Goal: Task Accomplishment & Management: Use online tool/utility

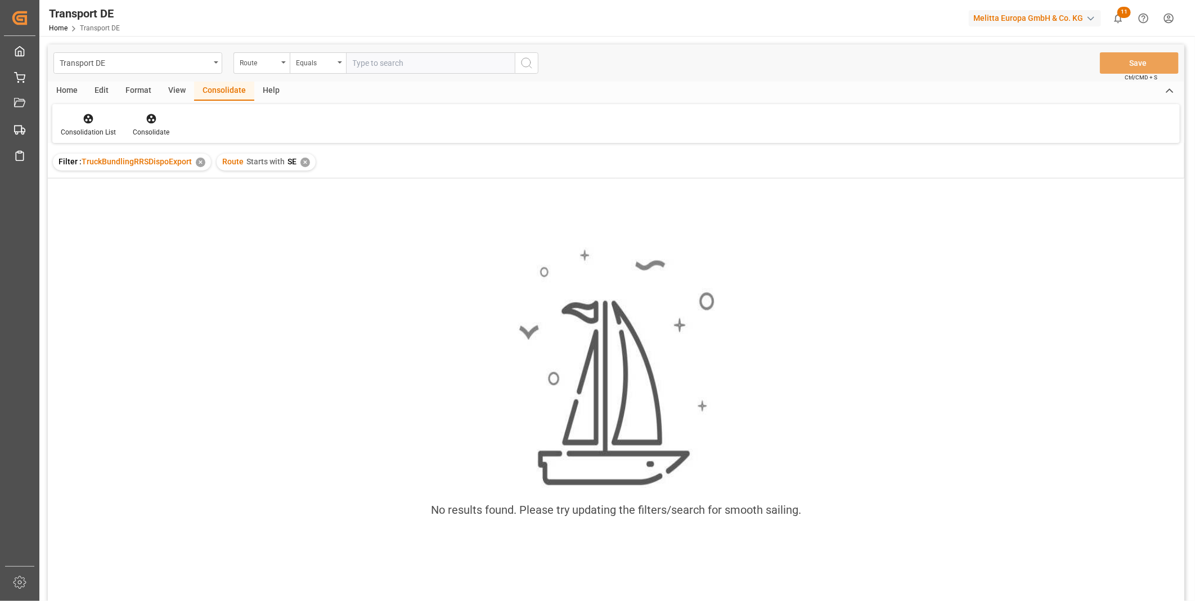
click at [303, 166] on div "Route Starts with SE ✕" at bounding box center [266, 162] width 99 height 17
click at [271, 66] on div "Route" at bounding box center [259, 61] width 38 height 13
click at [271, 157] on div "TSP" at bounding box center [318, 162] width 168 height 24
click at [321, 59] on div "Equals" at bounding box center [315, 61] width 38 height 13
click at [328, 184] on div "Starts with" at bounding box center [374, 186] width 168 height 24
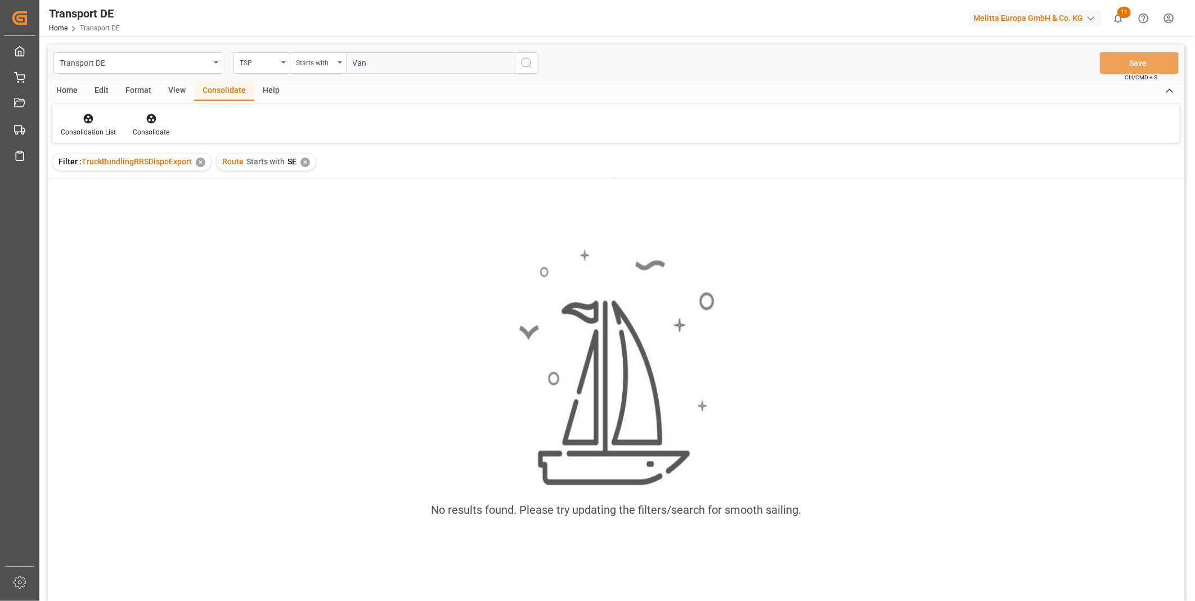
type input "Van R"
click at [301, 172] on div "Filter : TruckBundlingRRSDispoExport ✕ Route Starts with SE ✕ TSP Starts with V…" at bounding box center [616, 161] width 1136 height 31
click at [301, 167] on div "Route Starts with SE ✕" at bounding box center [266, 162] width 99 height 17
click at [304, 160] on div "✕" at bounding box center [305, 162] width 10 height 10
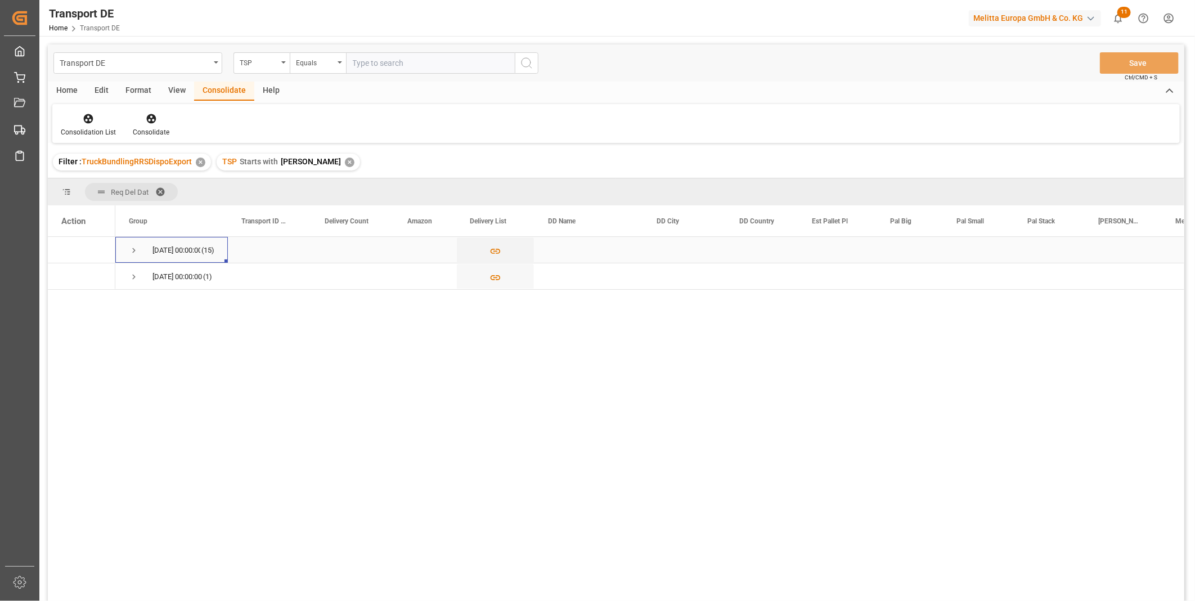
click at [132, 245] on span "Press SPACE to select this row." at bounding box center [134, 250] width 10 height 10
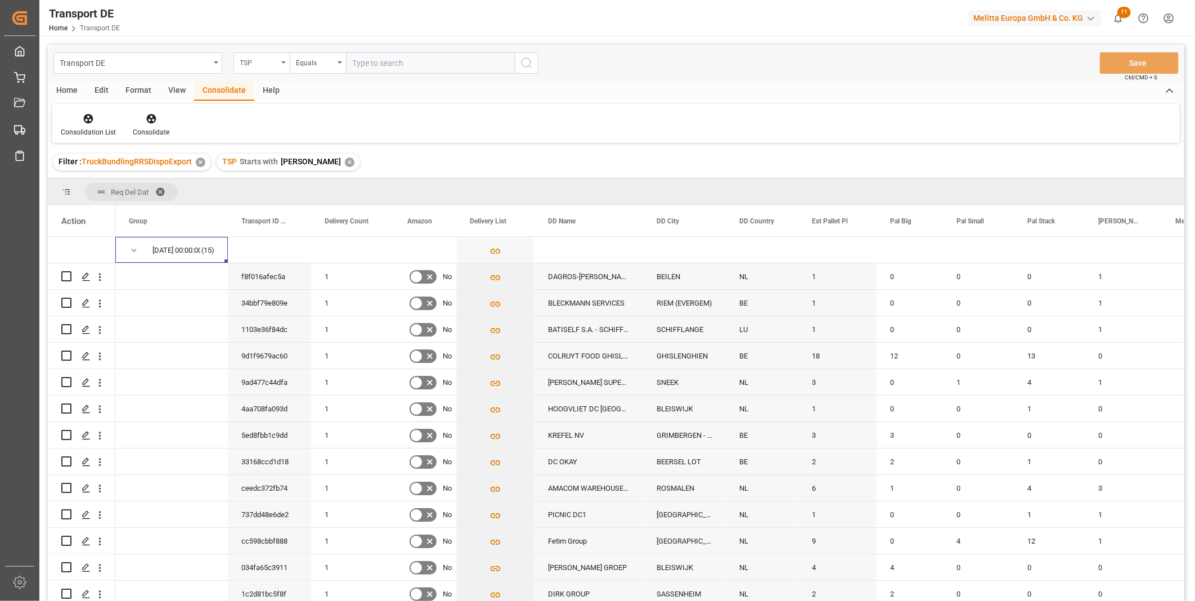
click at [250, 53] on div "TSP" at bounding box center [261, 62] width 56 height 21
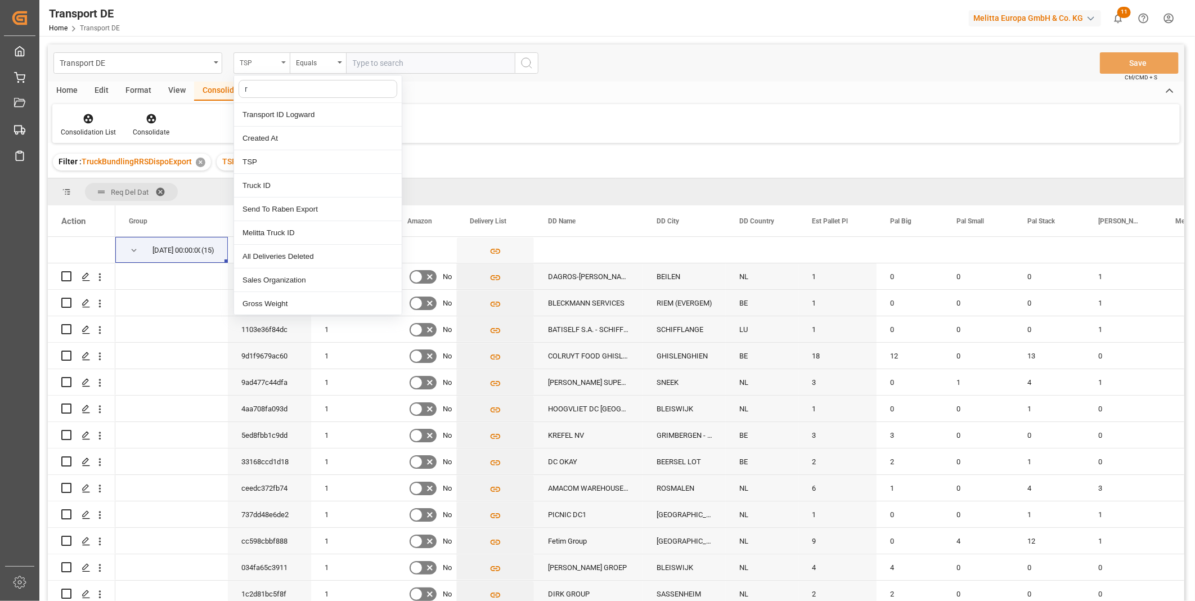
type input "re"
click at [269, 170] on div "Req Del Dat" at bounding box center [318, 162] width 168 height 24
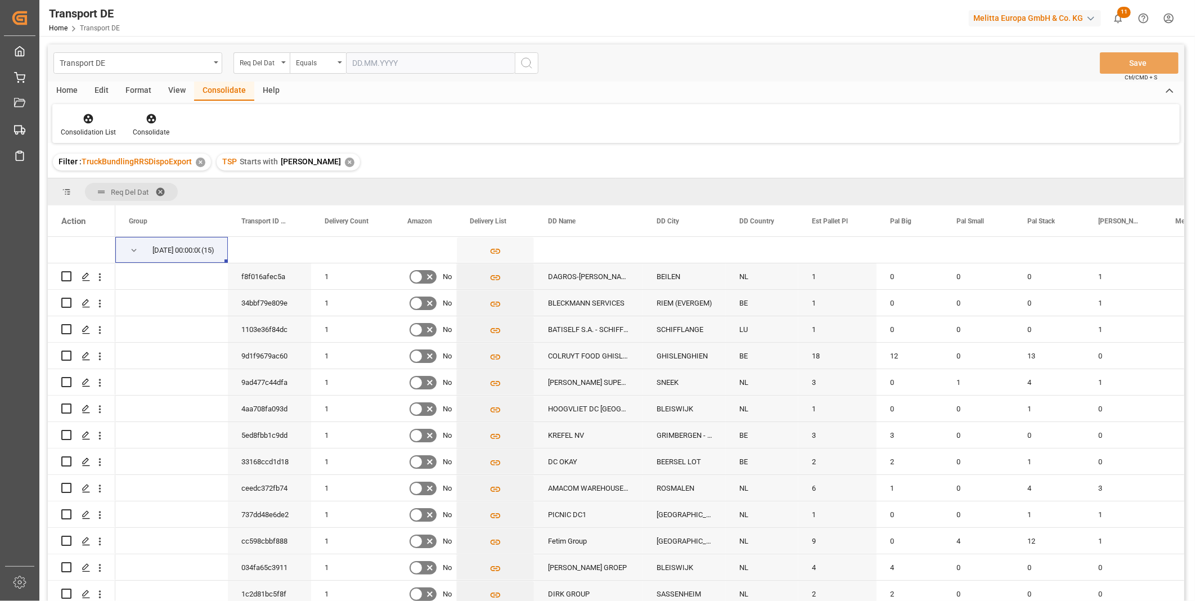
click at [458, 61] on input "text" at bounding box center [430, 62] width 169 height 21
click at [384, 215] on span "26" at bounding box center [382, 219] width 7 height 8
type input "26.08.2025"
click at [524, 66] on icon "search button" at bounding box center [526, 62] width 13 height 13
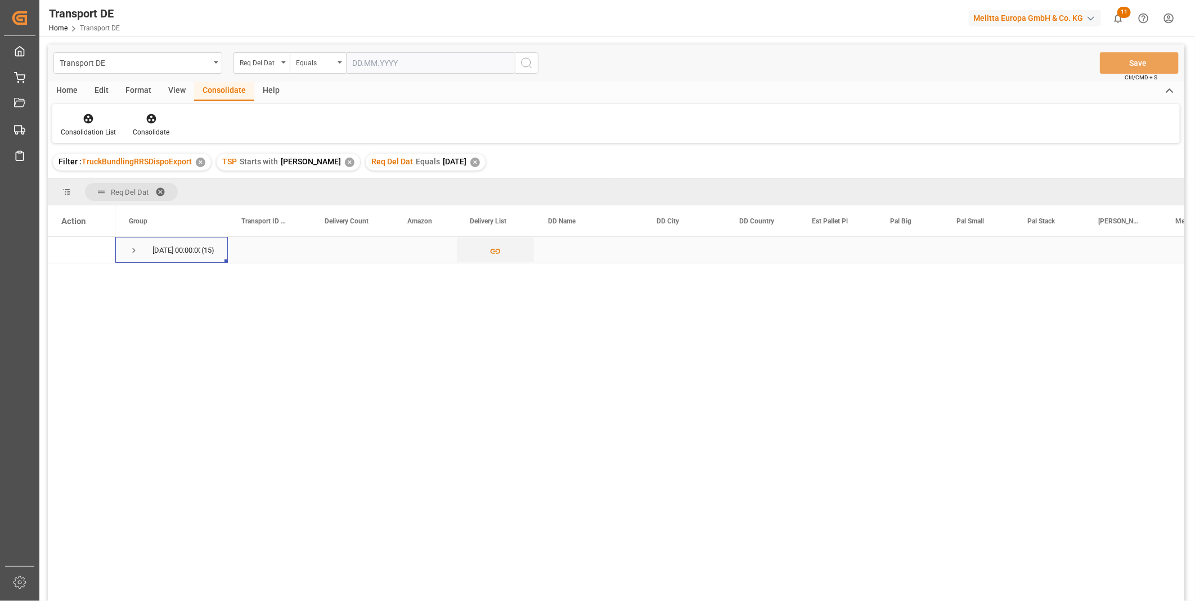
click at [137, 251] on span "Press SPACE to select this row." at bounding box center [134, 250] width 10 height 10
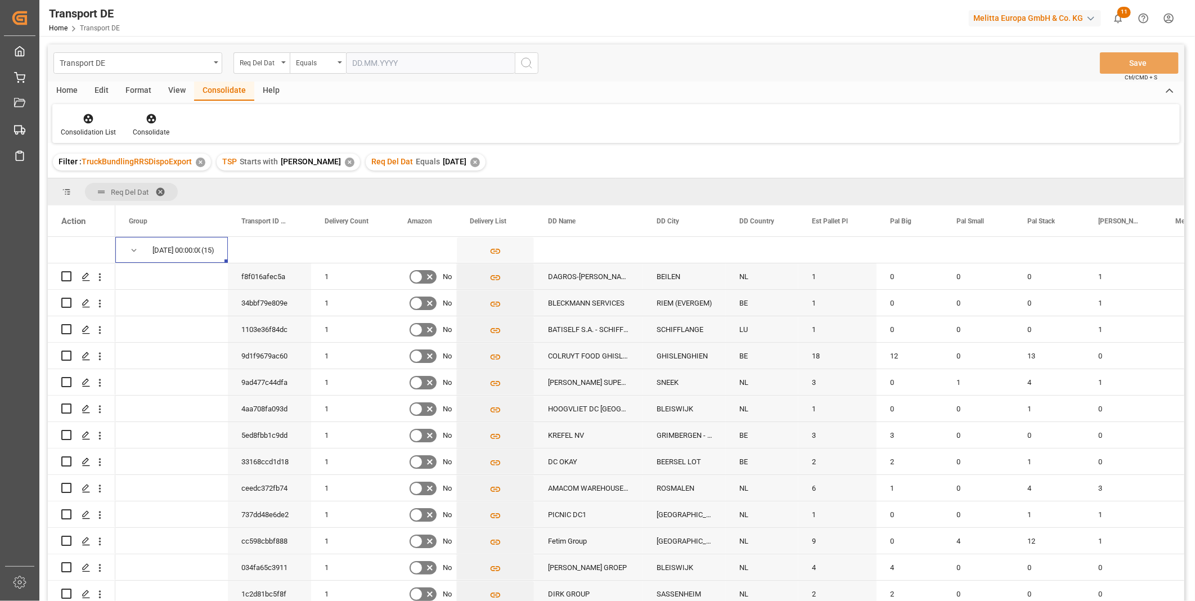
click at [76, 92] on div "Home" at bounding box center [67, 91] width 38 height 19
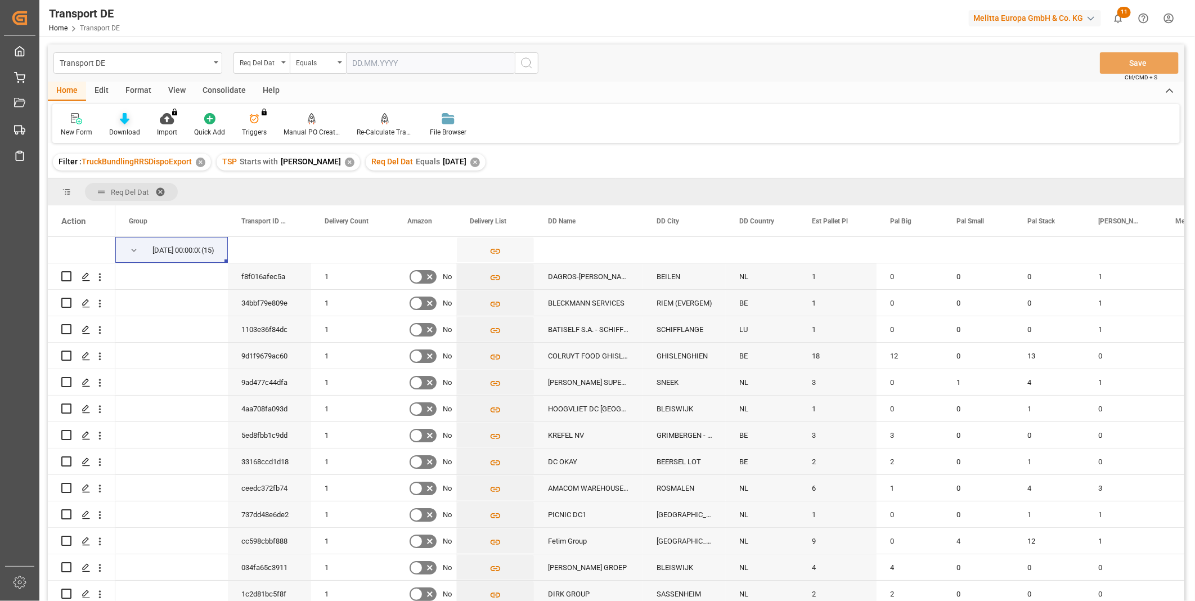
click at [119, 128] on div "Download" at bounding box center [124, 132] width 31 height 10
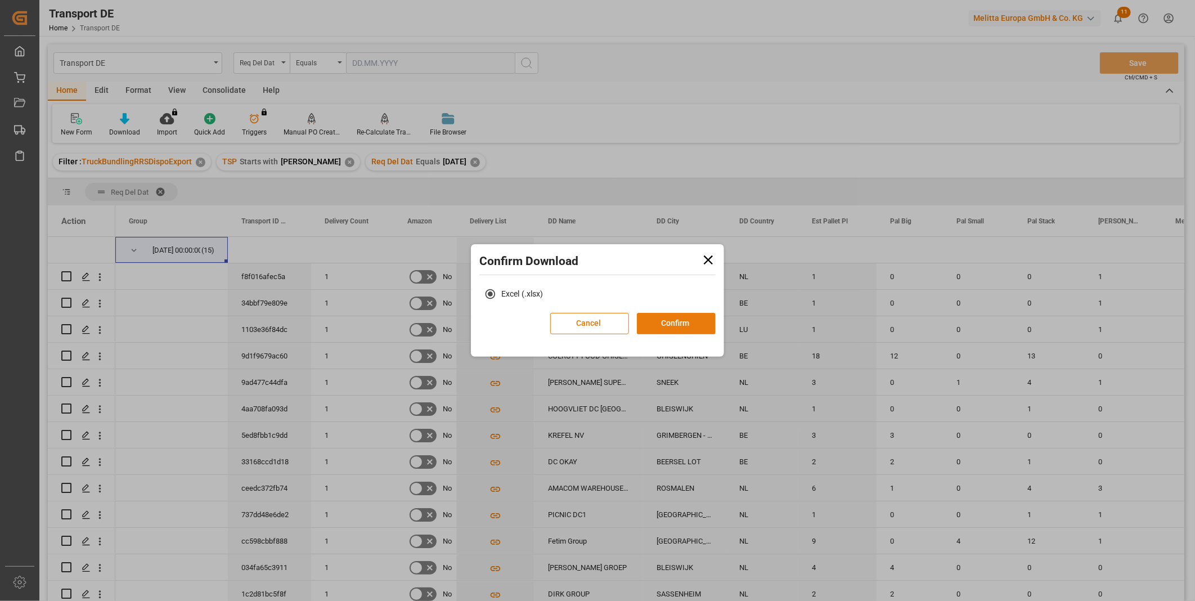
click at [656, 330] on button "Confirm" at bounding box center [676, 323] width 79 height 21
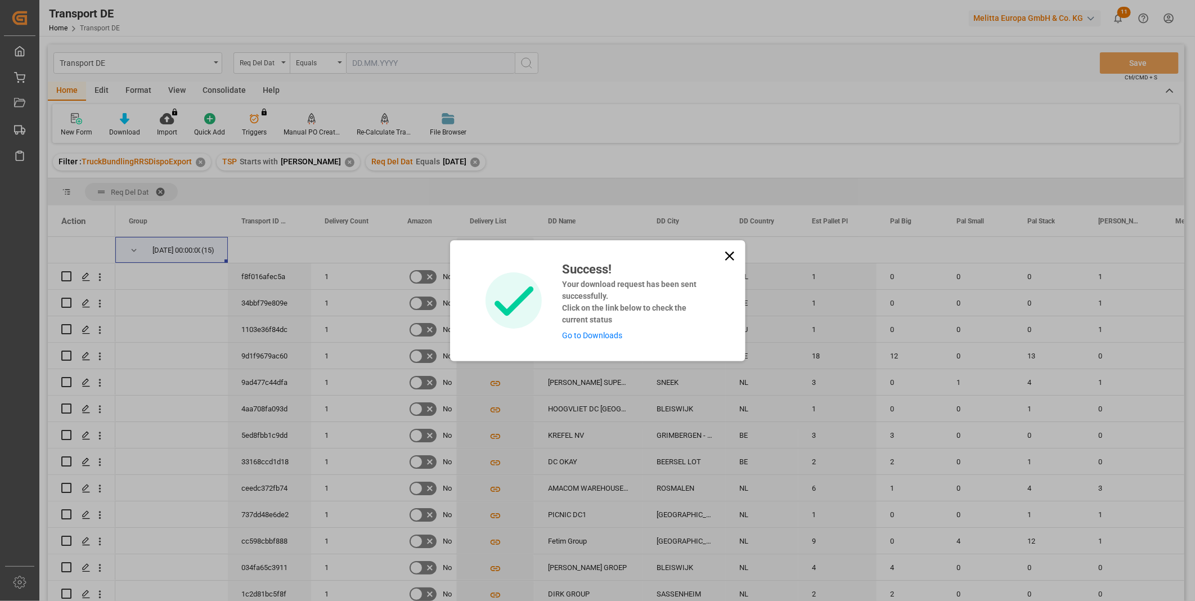
click at [584, 333] on link "Go to Downloads" at bounding box center [592, 335] width 60 height 9
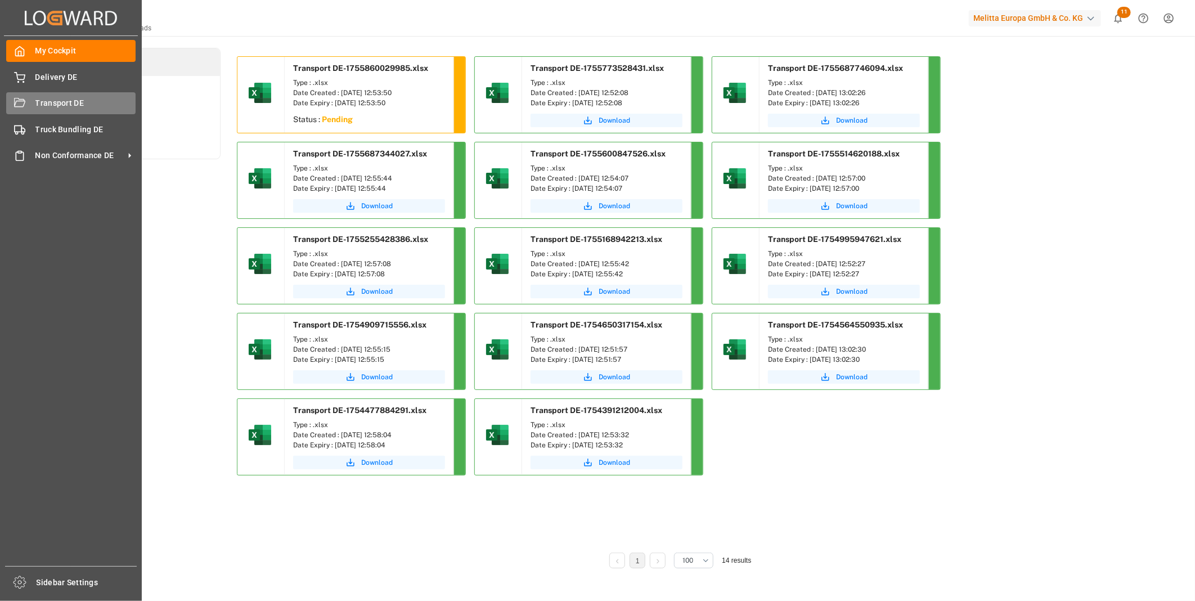
drag, startPoint x: 29, startPoint y: 97, endPoint x: 92, endPoint y: 89, distance: 63.6
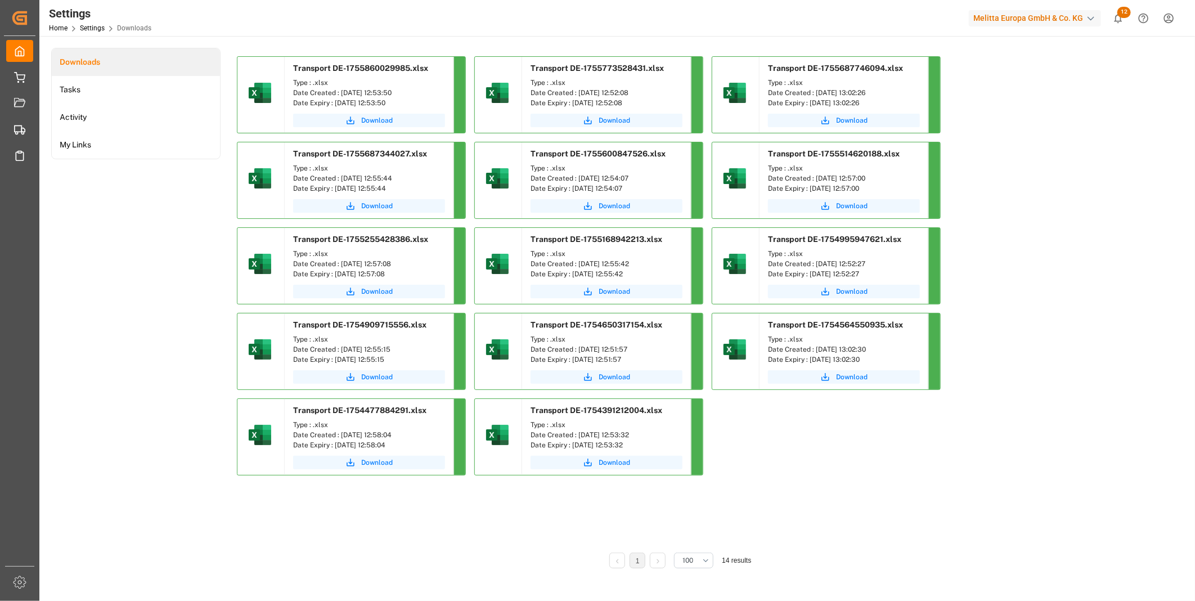
drag, startPoint x: 375, startPoint y: 123, endPoint x: 493, endPoint y: 205, distance: 143.7
click at [375, 123] on span "Download" at bounding box center [376, 120] width 31 height 10
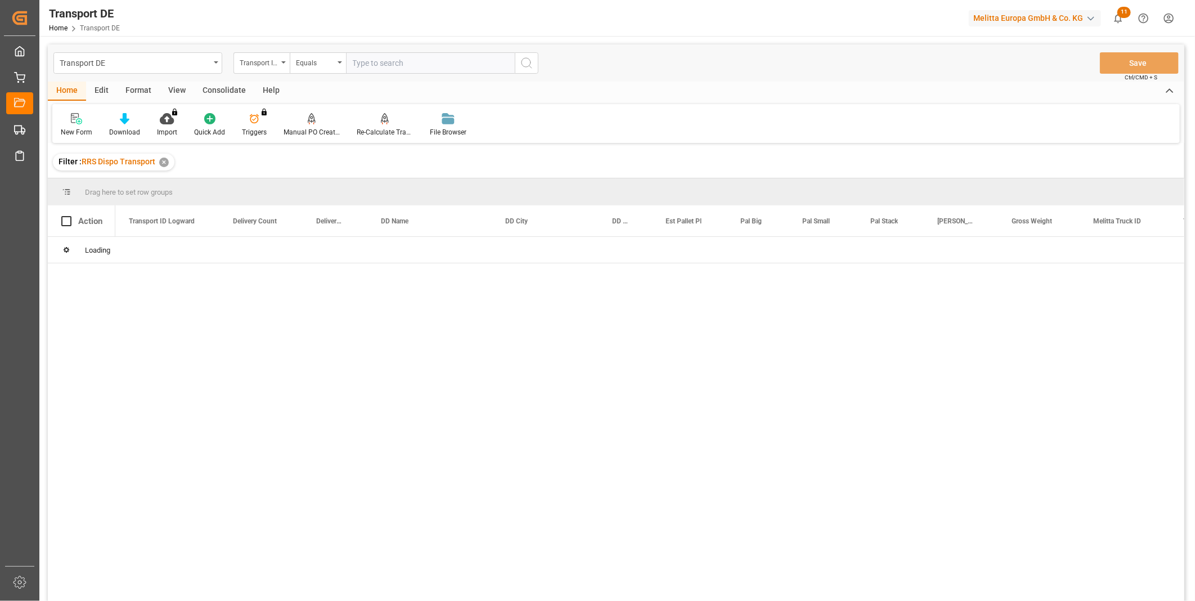
click at [223, 91] on div "Consolidate" at bounding box center [224, 91] width 60 height 19
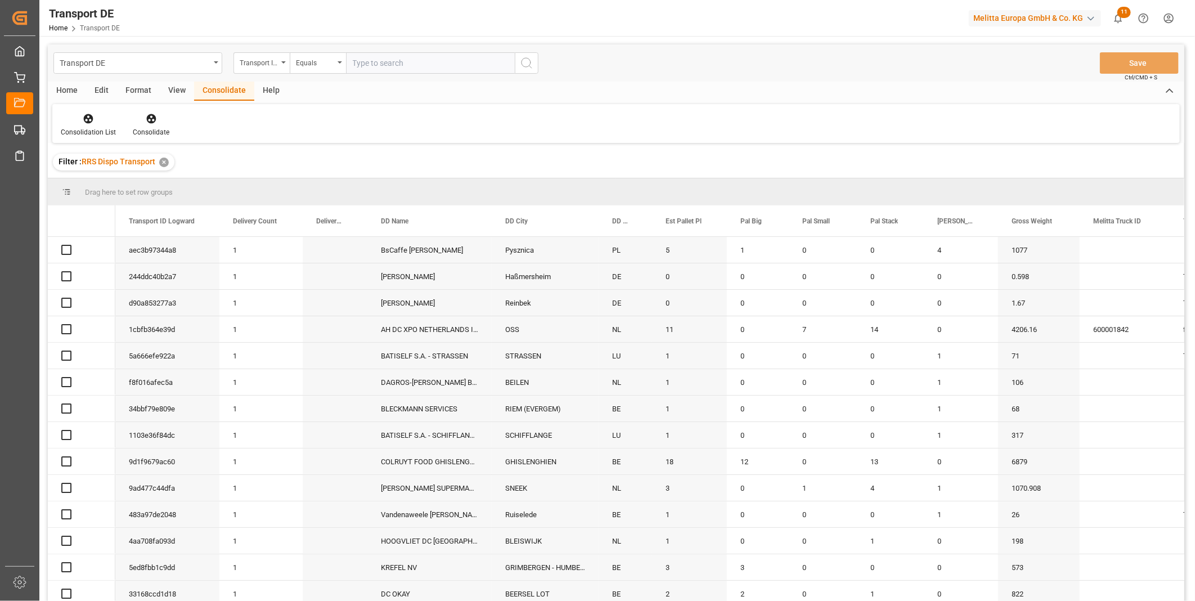
click at [218, 90] on div "Consolidate" at bounding box center [224, 91] width 60 height 19
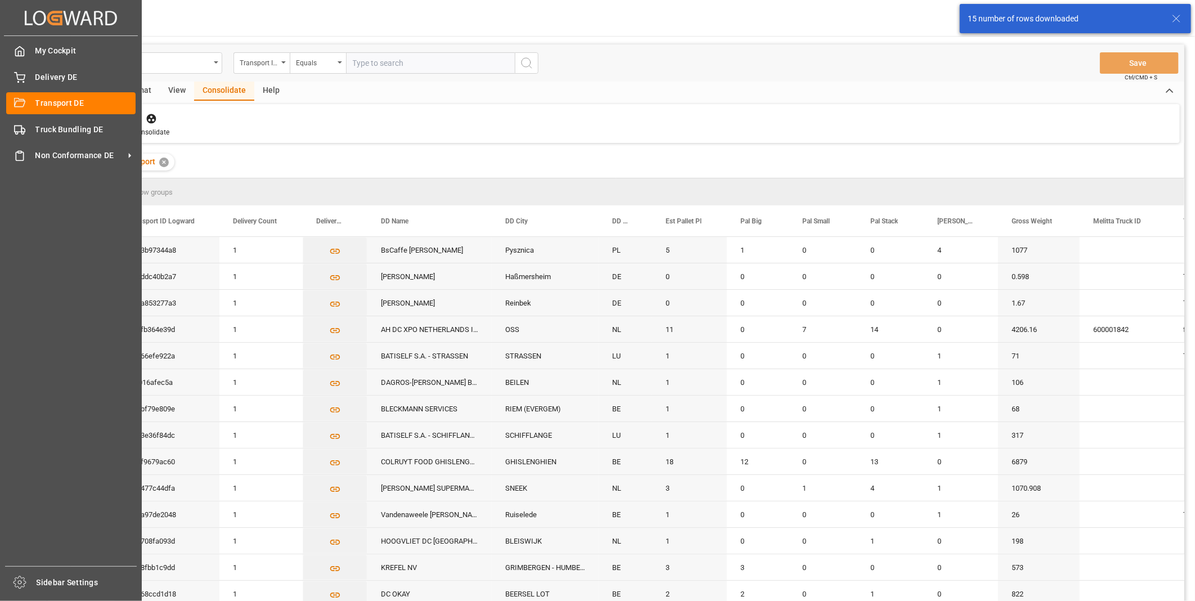
click at [76, 115] on div "My Cockpit My Cockpit Delivery DE Delivery DE Transport DE Transport DE Truck B…" at bounding box center [71, 301] width 134 height 530
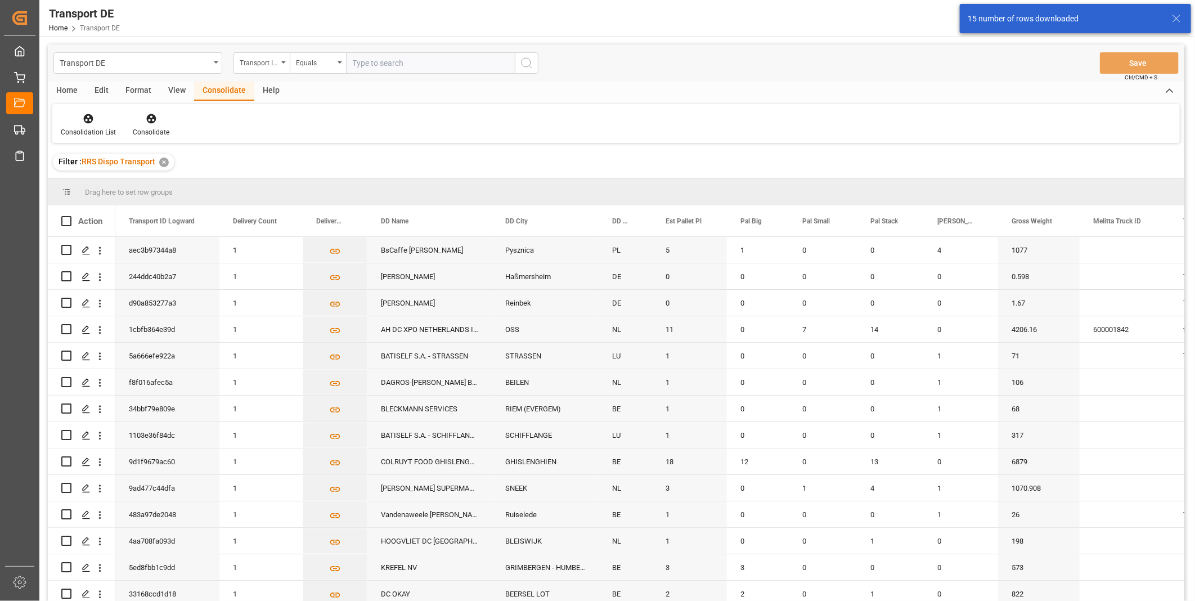
click at [248, 141] on div "Consolidation List Consolidate" at bounding box center [615, 123] width 1127 height 39
click at [75, 120] on div at bounding box center [88, 118] width 55 height 12
click at [130, 206] on div "Truck Bundling RRS Dispo Export" at bounding box center [128, 205] width 117 height 12
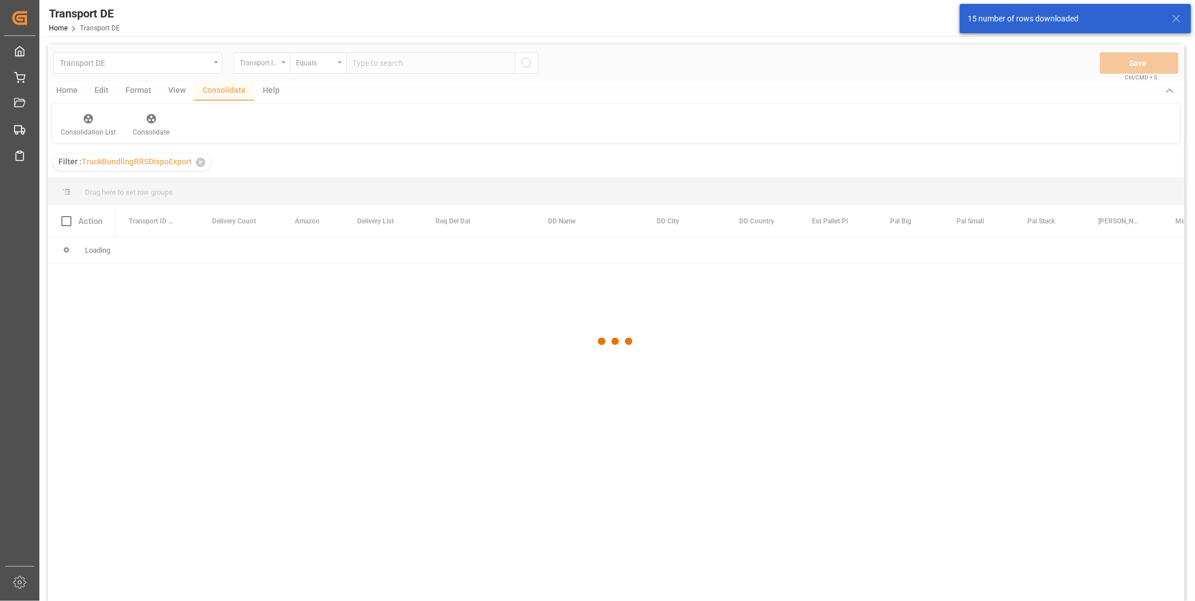
click at [279, 69] on div at bounding box center [616, 341] width 1136 height 594
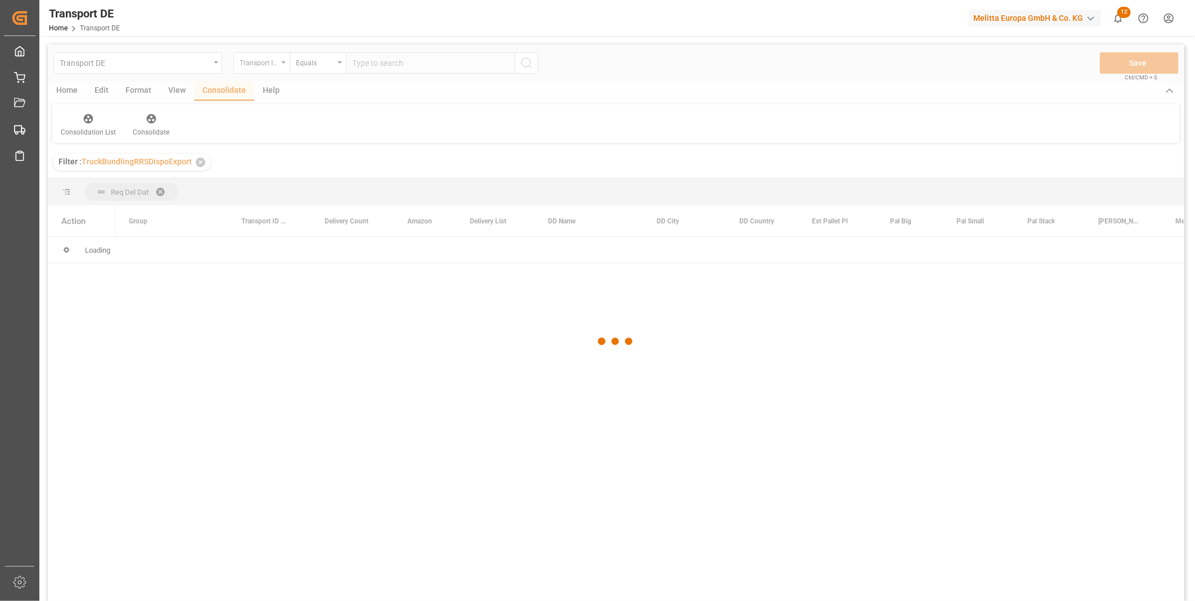
click at [277, 67] on div "Transport ID Logward" at bounding box center [259, 61] width 38 height 13
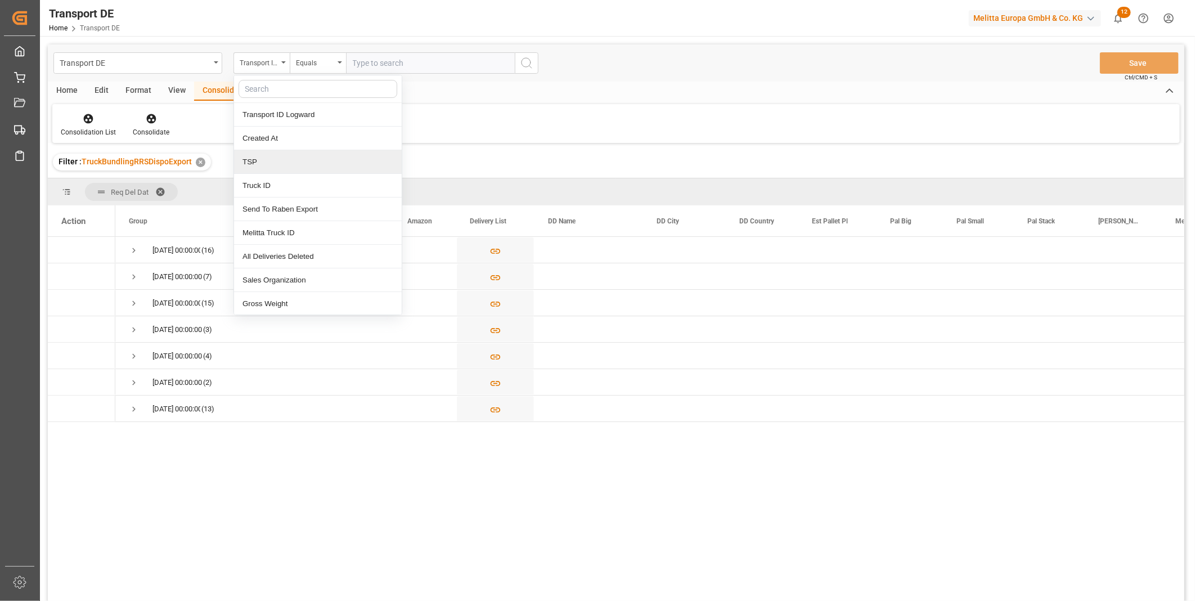
click at [267, 161] on div "TSP" at bounding box center [318, 162] width 168 height 24
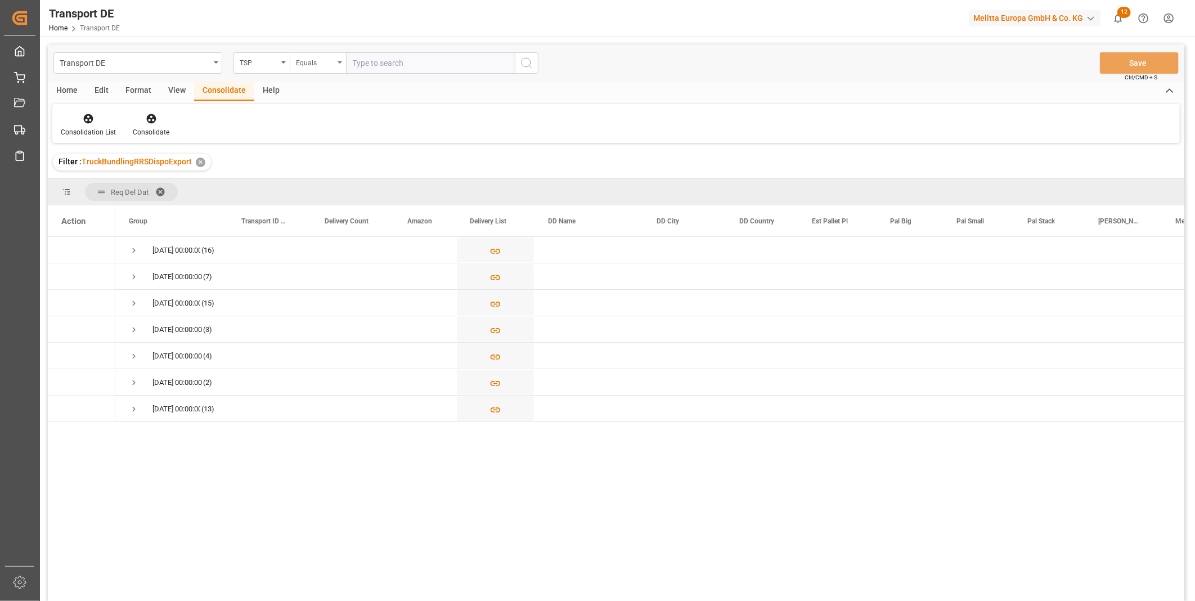
click at [305, 63] on div "Equals" at bounding box center [315, 61] width 38 height 13
click at [322, 188] on div "Starts with" at bounding box center [374, 186] width 168 height 24
type input "Van R"
click at [267, 64] on div "TSP" at bounding box center [259, 61] width 38 height 13
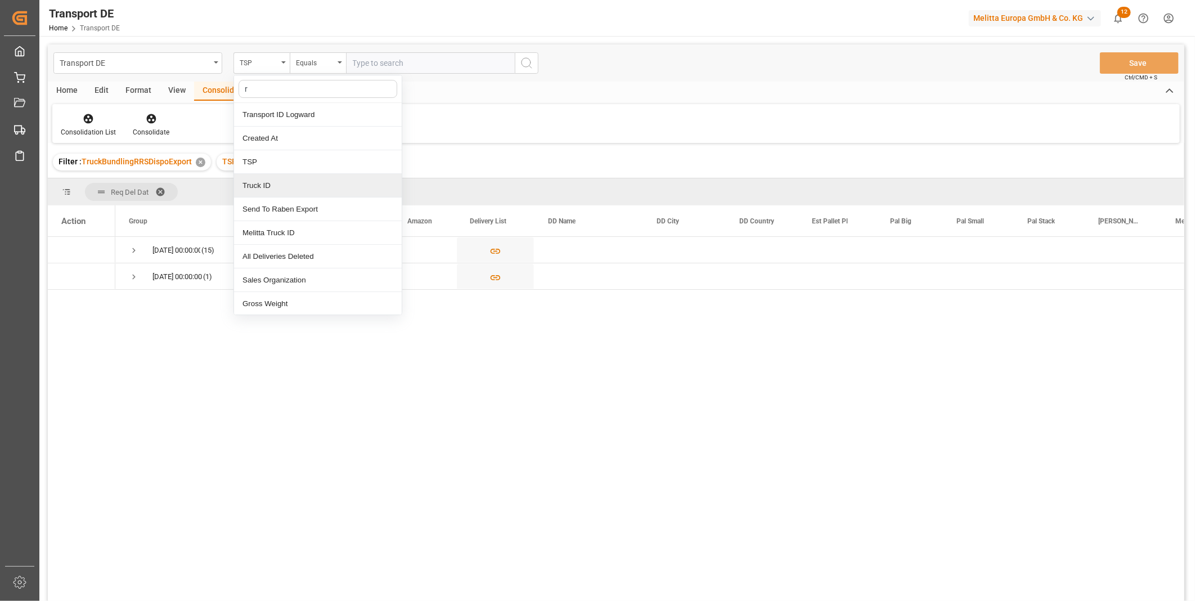
type input "re"
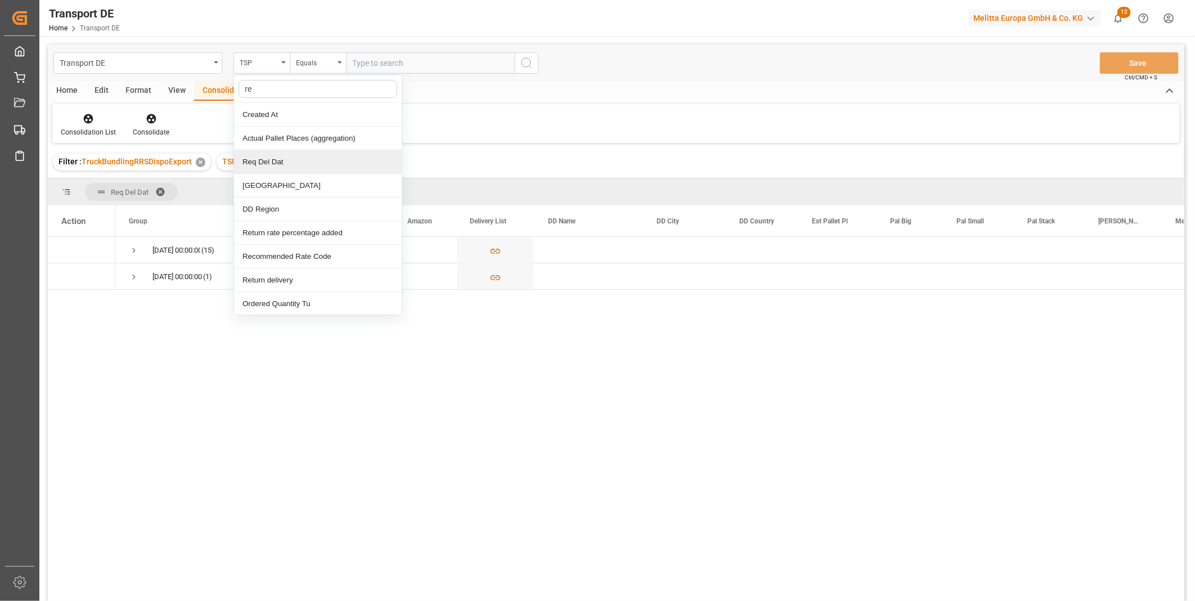
drag, startPoint x: 276, startPoint y: 104, endPoint x: 272, endPoint y: 169, distance: 65.4
click at [272, 169] on div "re Created At Actual Pallet Places (aggregation) Req Del Dat DD Street DD Regio…" at bounding box center [317, 195] width 169 height 240
click at [272, 169] on div "Req Del Dat" at bounding box center [318, 162] width 168 height 24
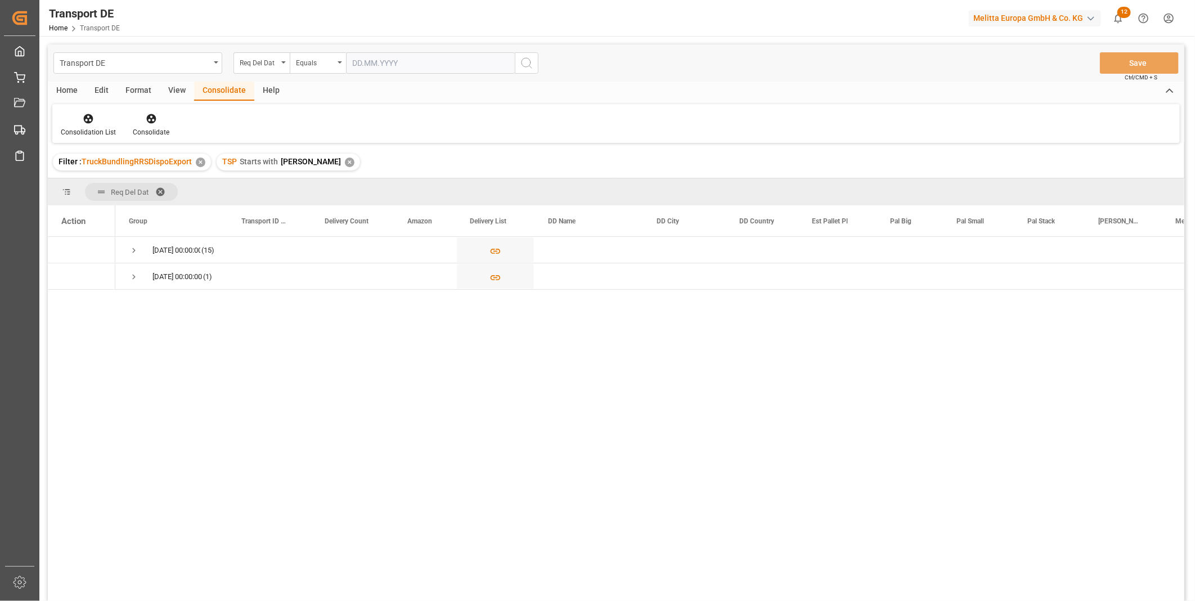
click at [364, 62] on input "text" at bounding box center [430, 62] width 169 height 21
click at [382, 215] on span "26" at bounding box center [382, 219] width 7 height 8
type input "26.08.2025"
click at [513, 64] on input "26.08.2025" at bounding box center [430, 62] width 169 height 21
click at [518, 65] on button "search button" at bounding box center [527, 62] width 24 height 21
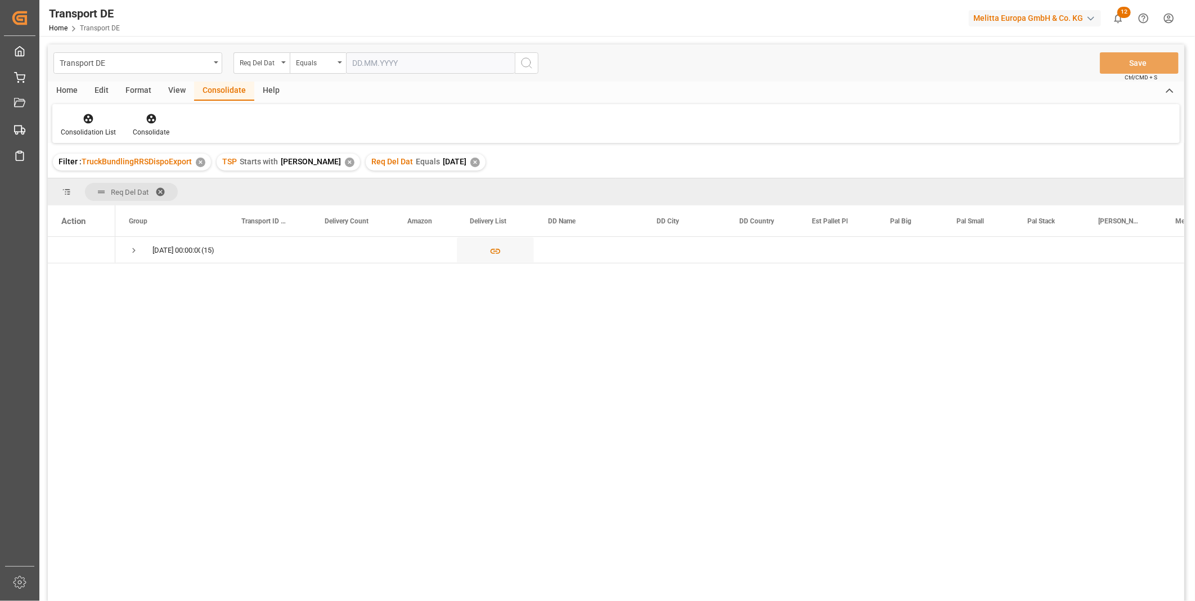
click at [1132, 324] on div "26.08.2025 00:00:00 (15)" at bounding box center [649, 422] width 1069 height 371
click at [133, 253] on span "Press SPACE to select this row." at bounding box center [134, 250] width 10 height 10
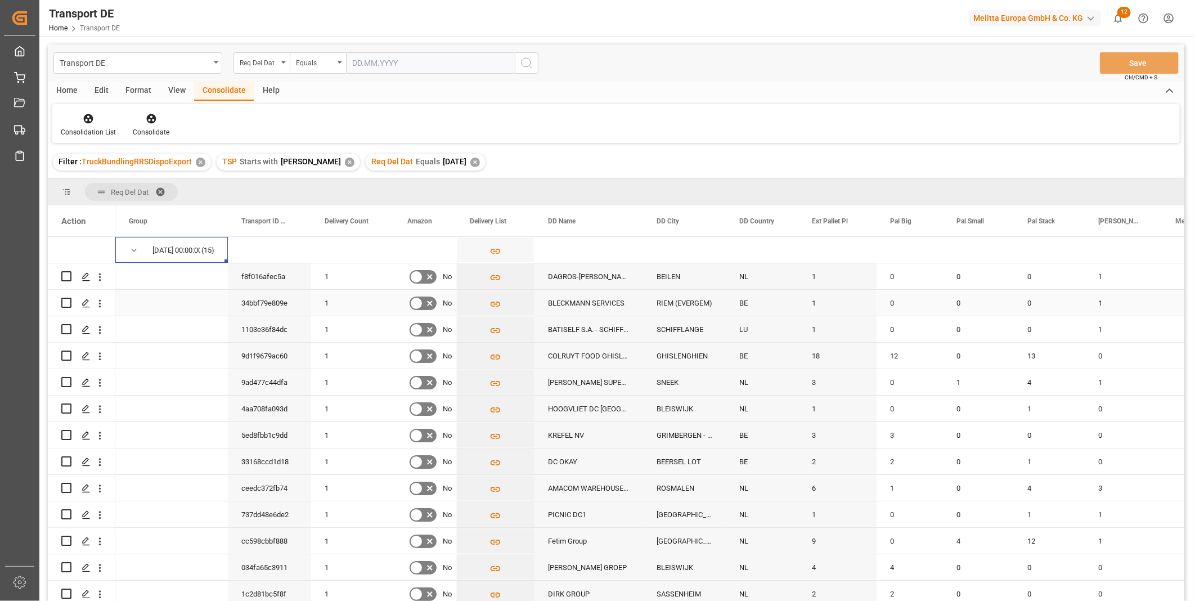
click at [66, 302] on input "Press Space to toggle row selection (unchecked)" at bounding box center [66, 303] width 10 height 10
checkbox input "true"
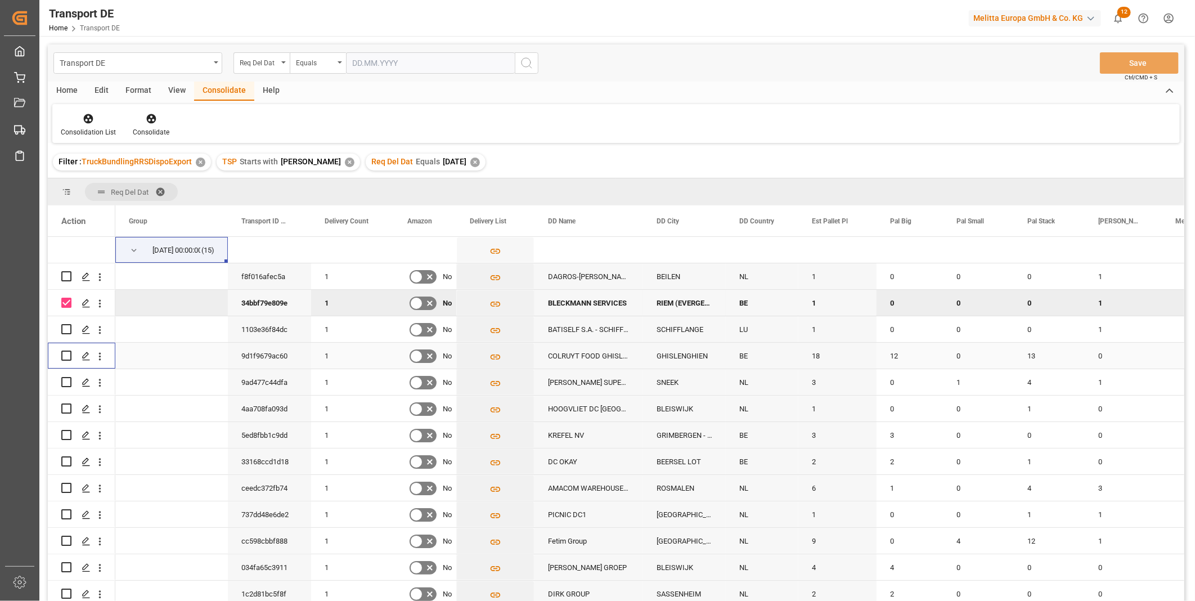
click at [65, 353] on input "Press Space to toggle row selection (unchecked)" at bounding box center [66, 355] width 10 height 10
checkbox input "true"
click at [64, 439] on input "Press Space to toggle row selection (unchecked)" at bounding box center [66, 435] width 10 height 10
checkbox input "true"
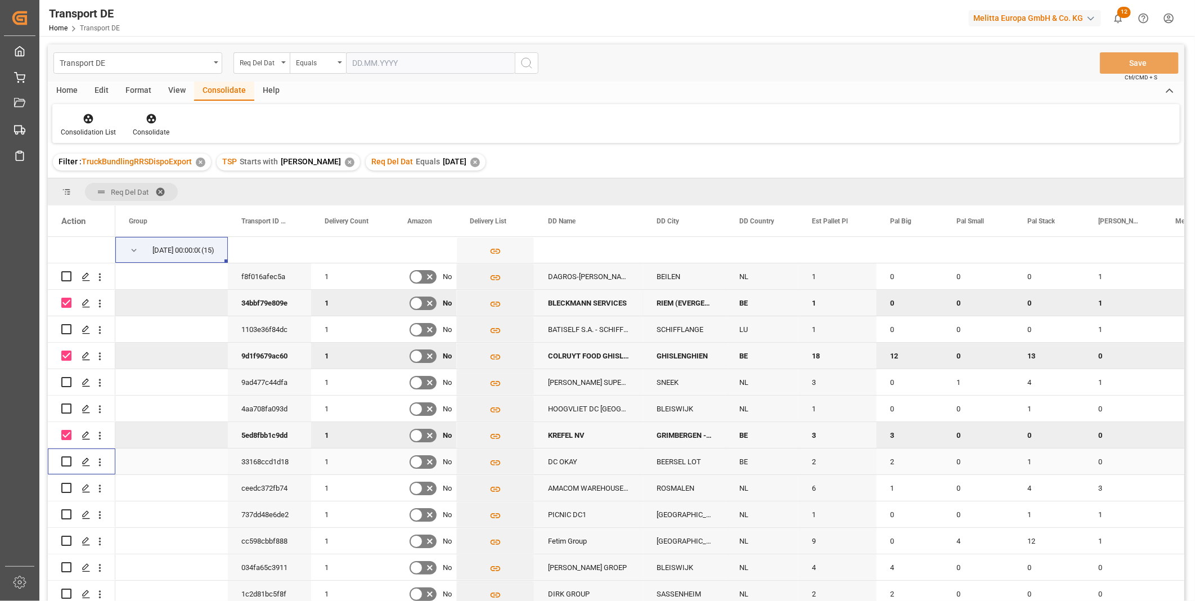
click at [68, 460] on input "Press Space to toggle row selection (unchecked)" at bounding box center [66, 461] width 10 height 10
checkbox input "true"
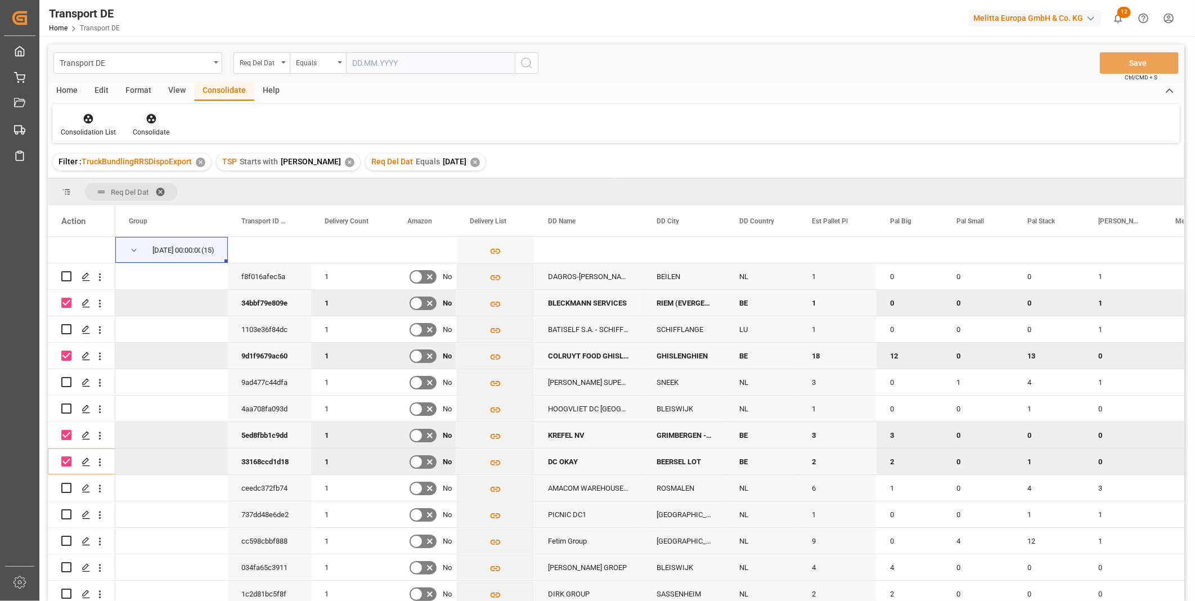
click at [159, 120] on div at bounding box center [151, 118] width 37 height 12
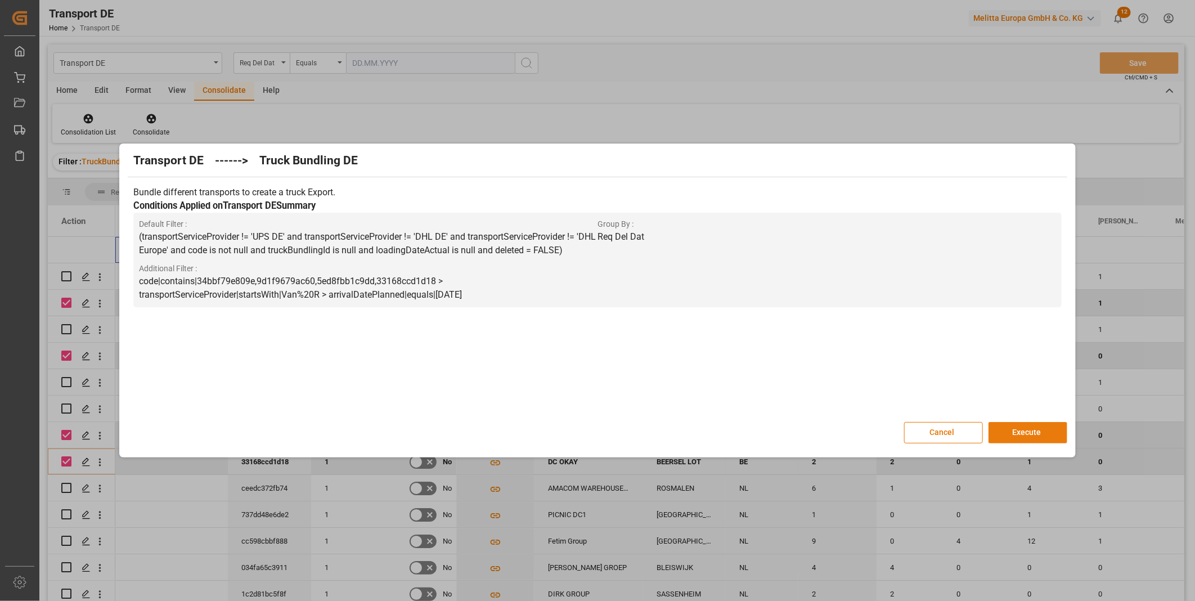
drag, startPoint x: 1030, startPoint y: 442, endPoint x: 1026, endPoint y: 437, distance: 6.8
click at [1030, 441] on button "Execute" at bounding box center [1027, 432] width 79 height 21
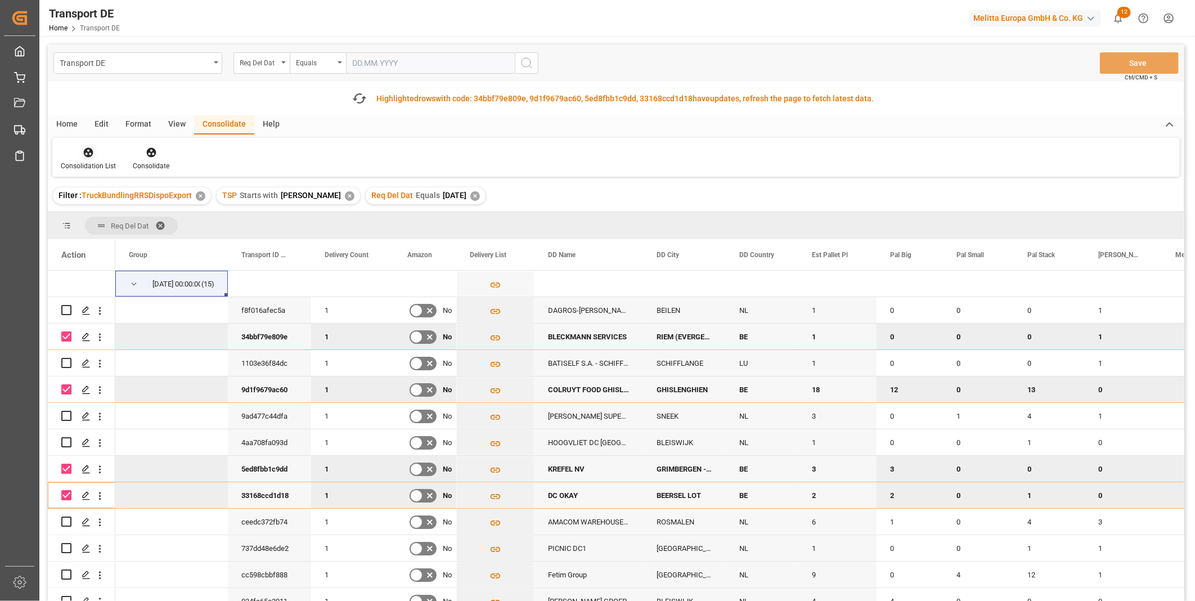
click at [77, 156] on div at bounding box center [88, 152] width 55 height 12
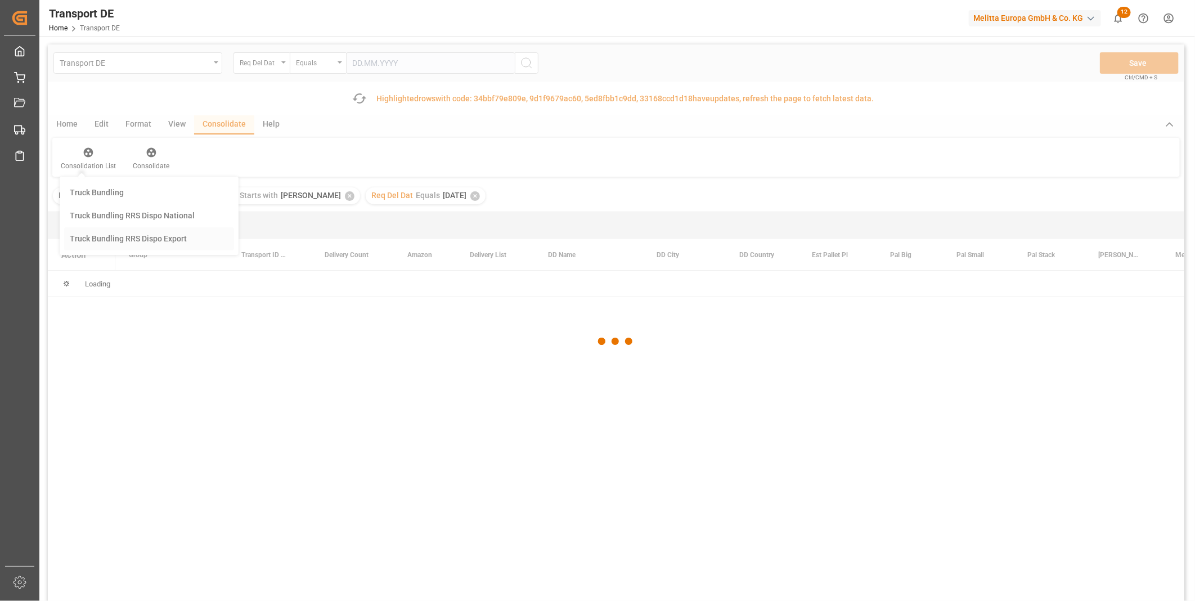
click at [145, 235] on div "Transport DE Req Del Dat Equals Save Ctrl/CMD + S Fetch latest updates Highligh…" at bounding box center [616, 354] width 1136 height 620
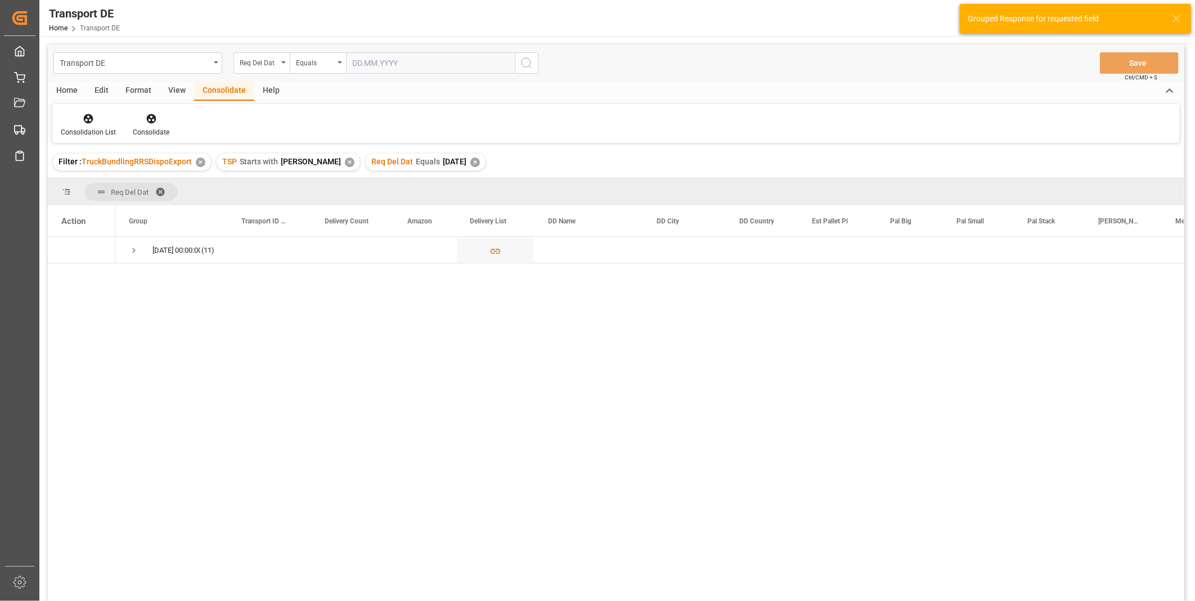
click at [147, 257] on span "26.08.2025 00:00:00 (11)" at bounding box center [171, 249] width 85 height 25
click at [125, 245] on div "26.08.2025 00:00:00 (11)" at bounding box center [171, 250] width 112 height 26
click at [135, 251] on span "Press SPACE to select this row." at bounding box center [134, 250] width 10 height 10
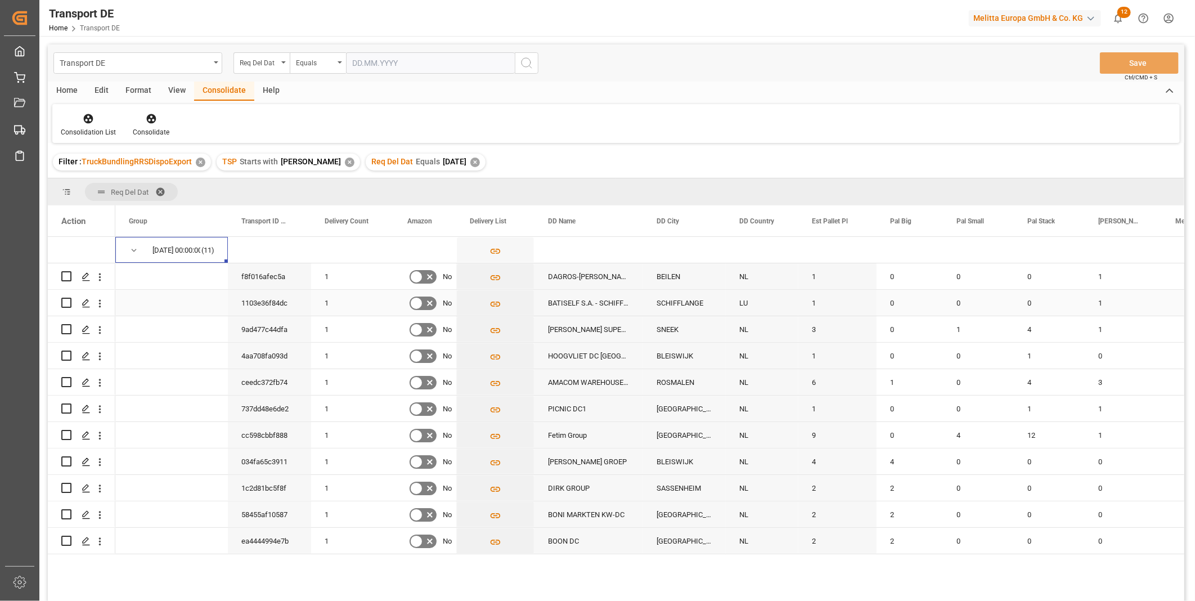
click at [69, 302] on input "Press Space to toggle row selection (unchecked)" at bounding box center [66, 303] width 10 height 10
checkbox input "true"
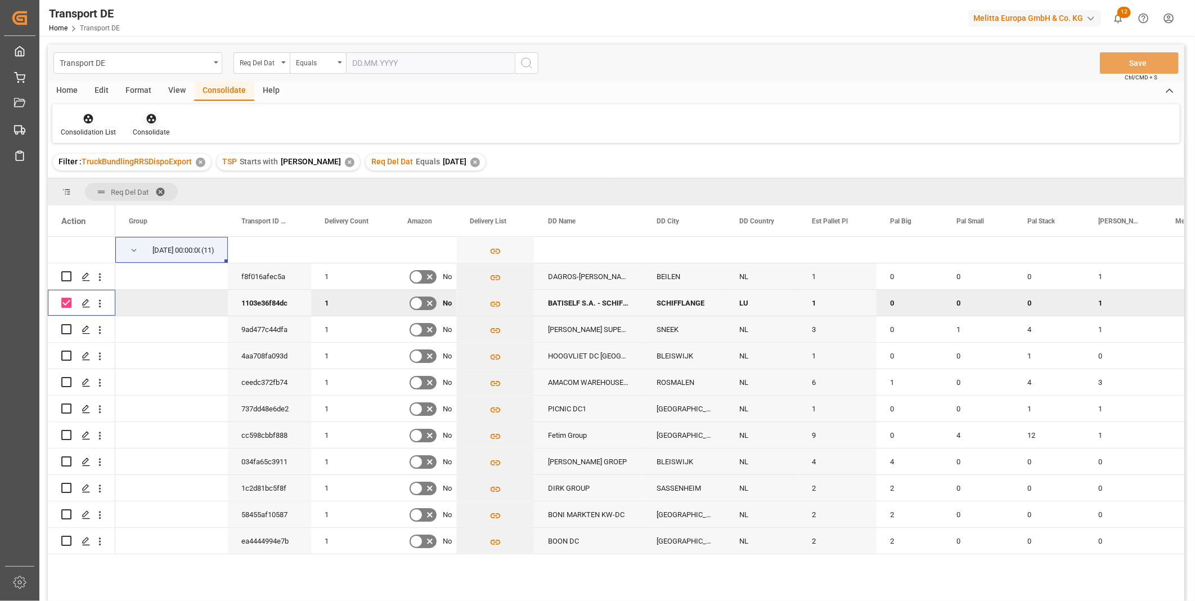
click at [153, 122] on icon at bounding box center [151, 118] width 11 height 11
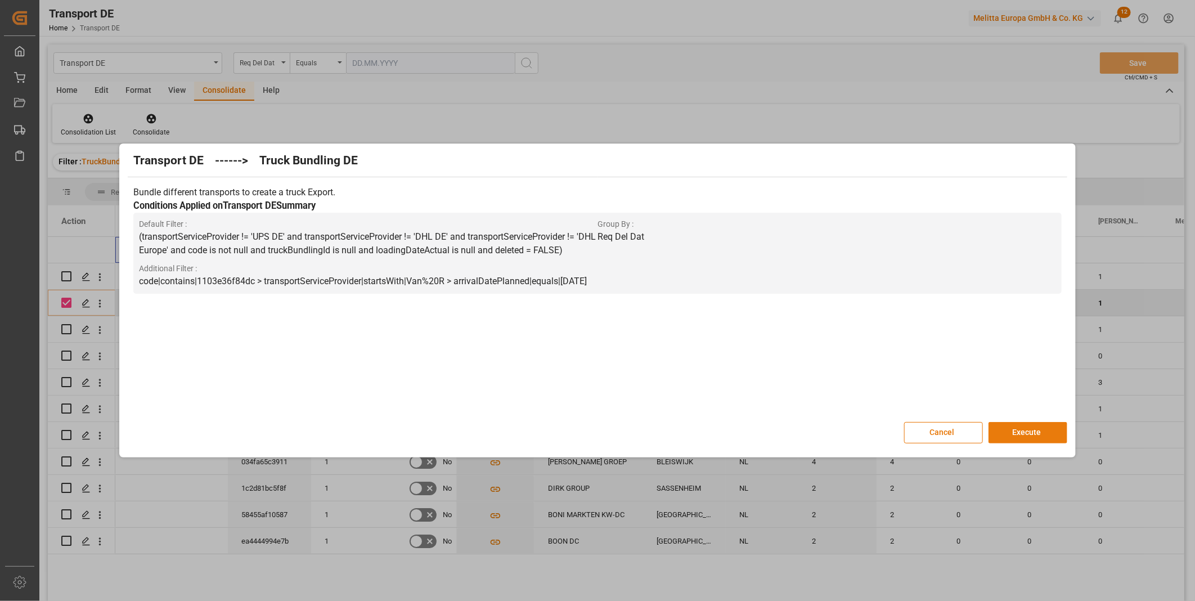
click at [1033, 435] on button "Execute" at bounding box center [1027, 432] width 79 height 21
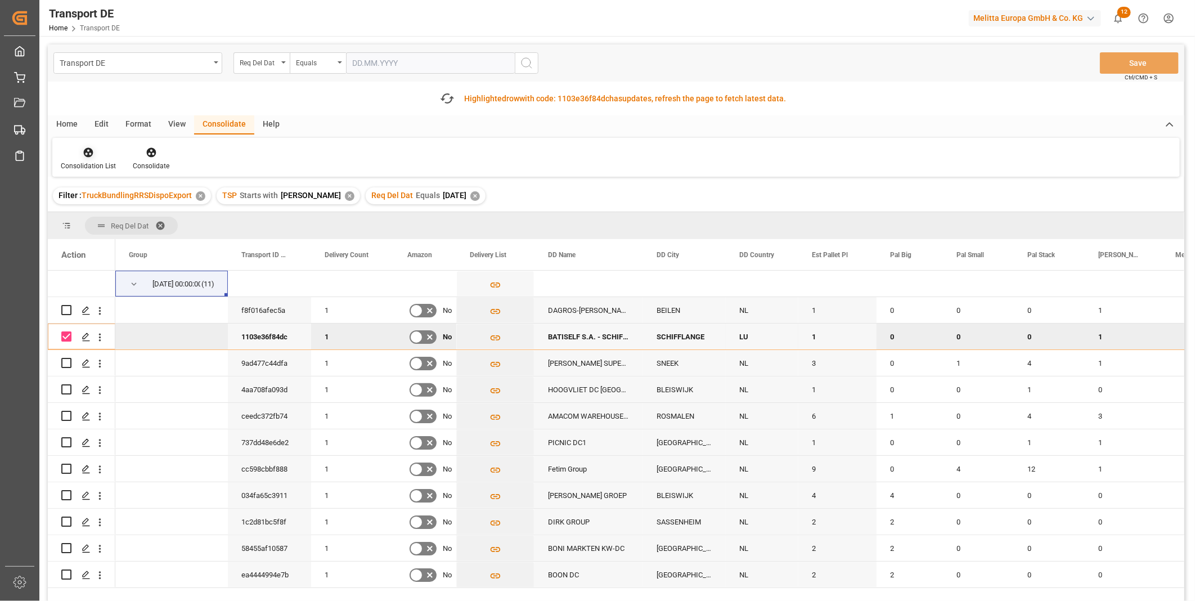
click at [91, 148] on icon at bounding box center [88, 152] width 11 height 11
click at [142, 242] on div "Transport DE Req Del Dat Equals Save Ctrl/CMD + S Fetch latest updates Highligh…" at bounding box center [616, 354] width 1136 height 620
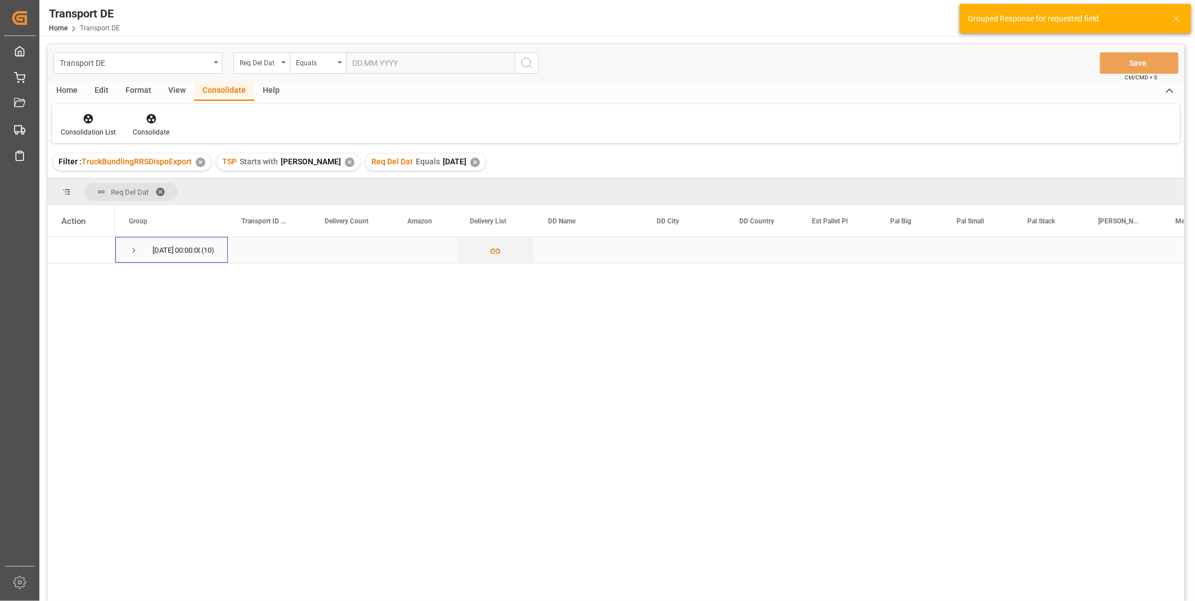
click at [130, 246] on span "Press SPACE to select this row." at bounding box center [134, 250] width 10 height 10
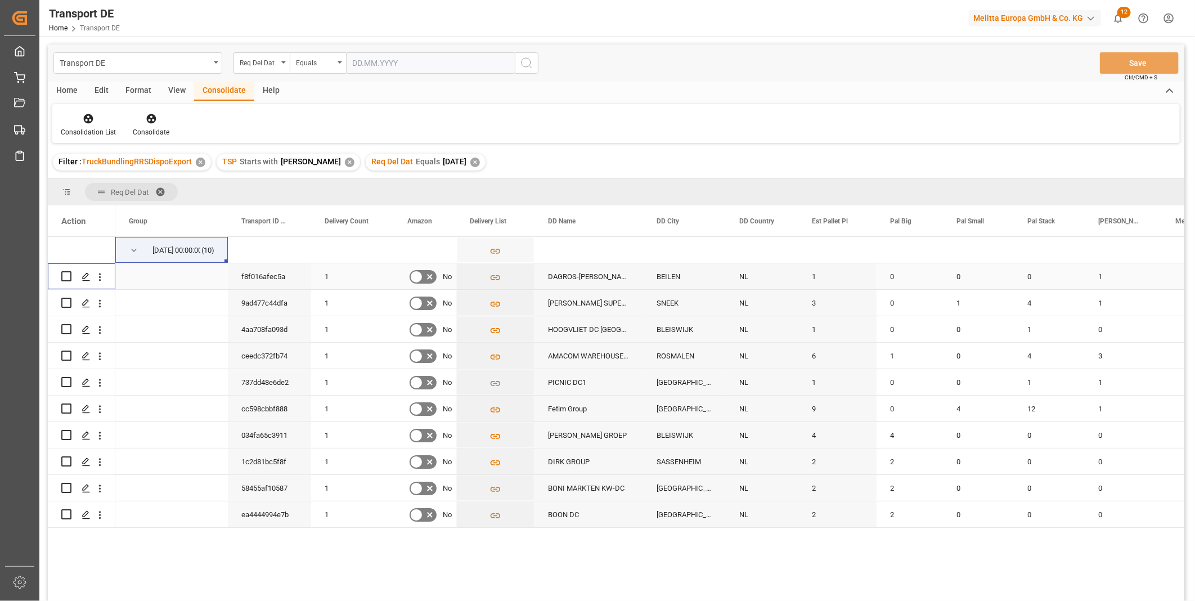
click at [65, 278] on input "Press Space to toggle row selection (unchecked)" at bounding box center [66, 276] width 10 height 10
checkbox input "true"
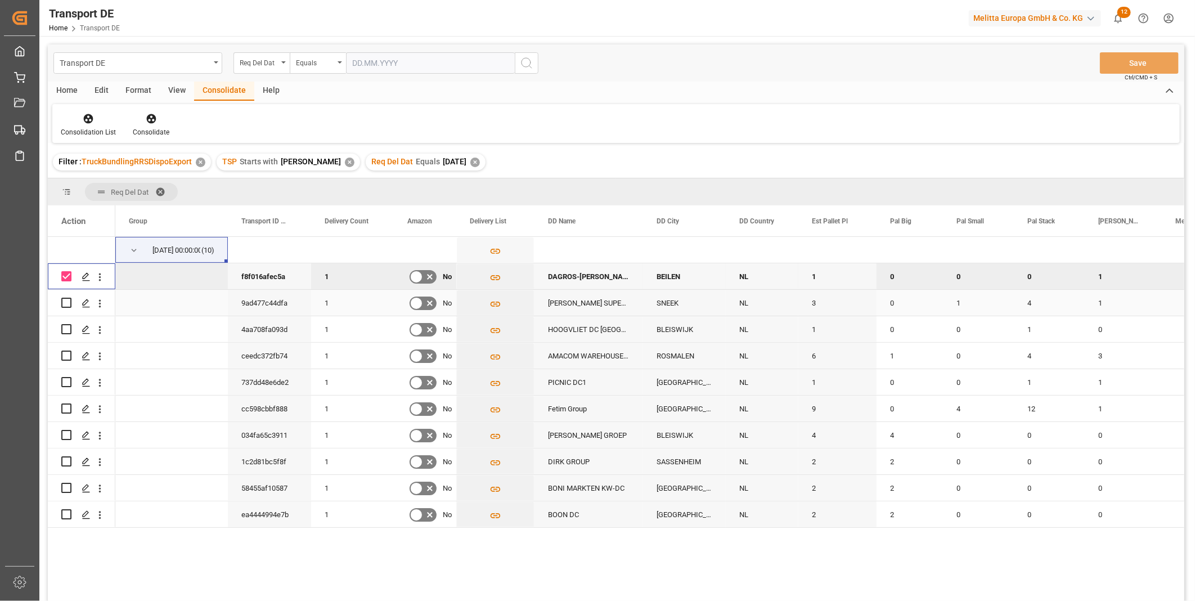
click at [70, 303] on input "Press Space to toggle row selection (unchecked)" at bounding box center [66, 303] width 10 height 10
checkbox input "true"
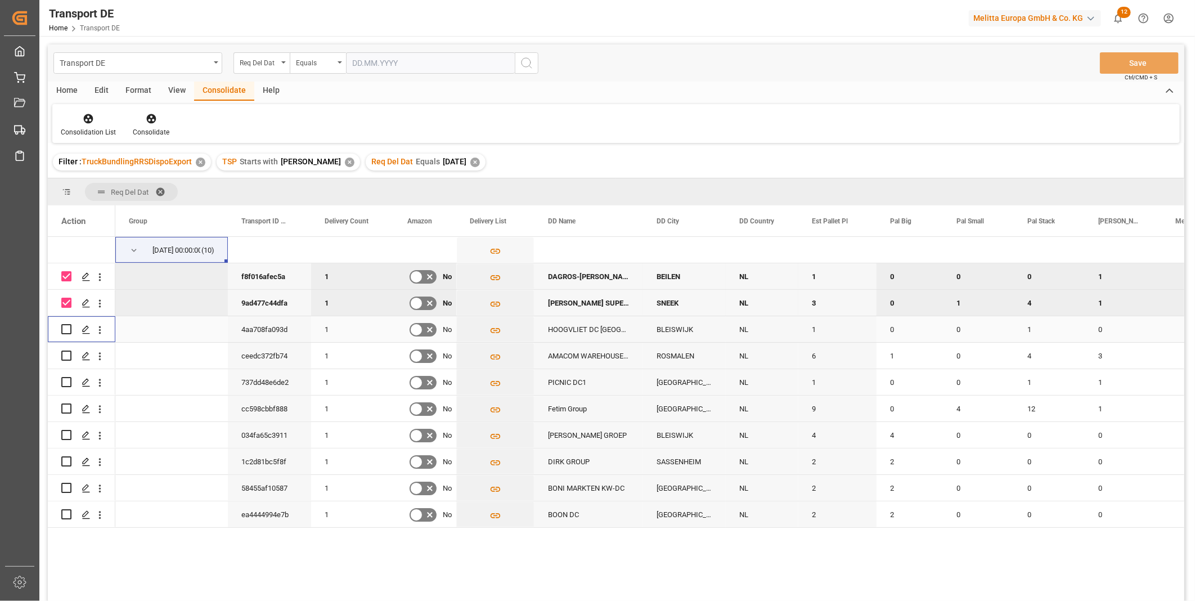
click at [65, 330] on input "Press Space to toggle row selection (unchecked)" at bounding box center [66, 329] width 10 height 10
checkbox input "true"
click at [69, 355] on input "Press Space to toggle row selection (unchecked)" at bounding box center [66, 355] width 10 height 10
checkbox input "true"
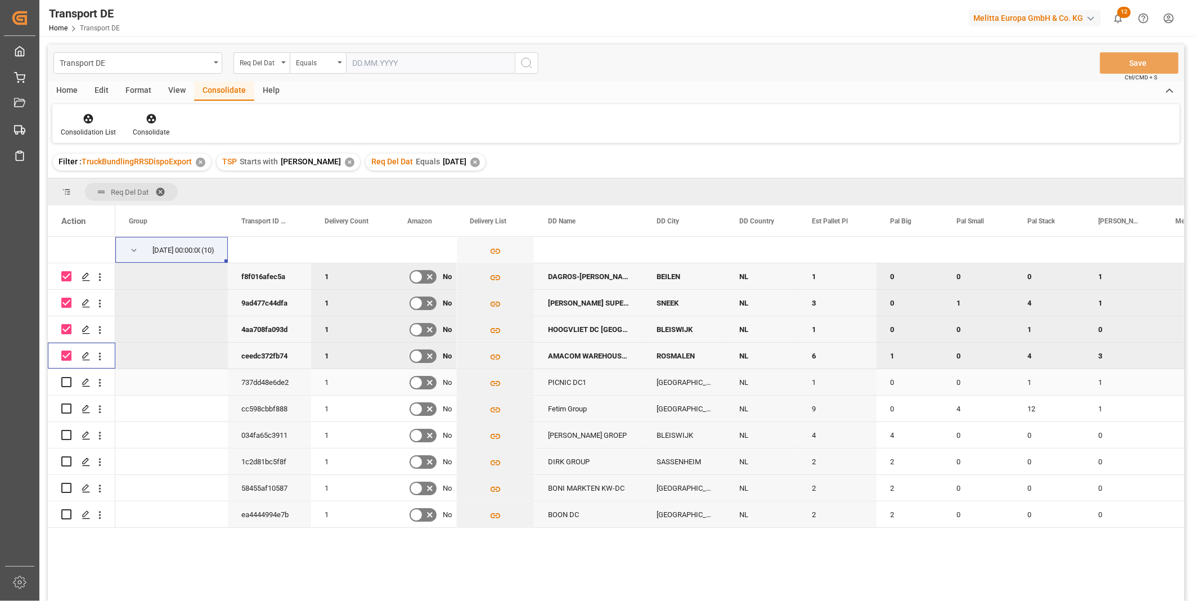
click at [67, 384] on input "Press Space to toggle row selection (unchecked)" at bounding box center [66, 382] width 10 height 10
checkbox input "true"
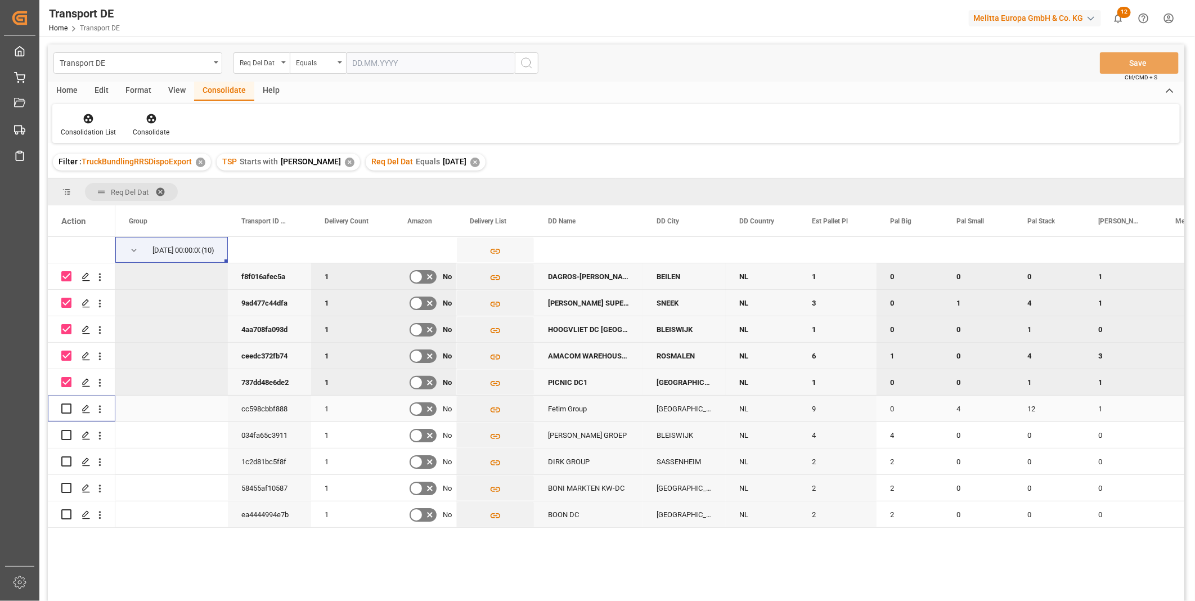
click at [66, 413] on input "Press Space to toggle row selection (unchecked)" at bounding box center [66, 408] width 10 height 10
checkbox input "true"
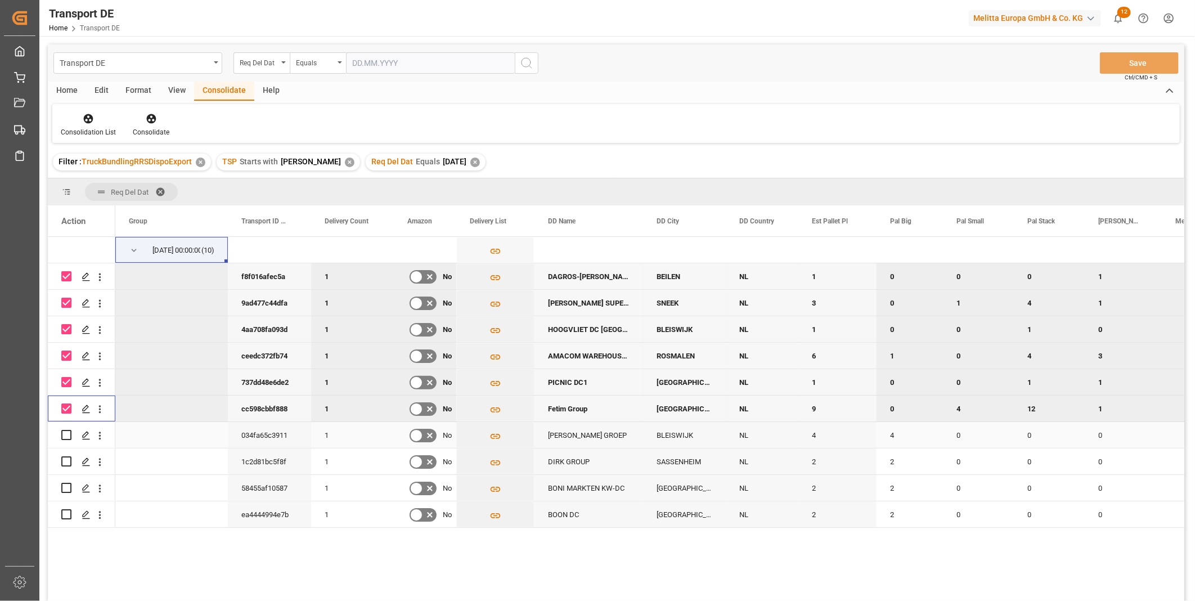
click at [67, 435] on input "Press Space to toggle row selection (unchecked)" at bounding box center [66, 435] width 10 height 10
checkbox input "true"
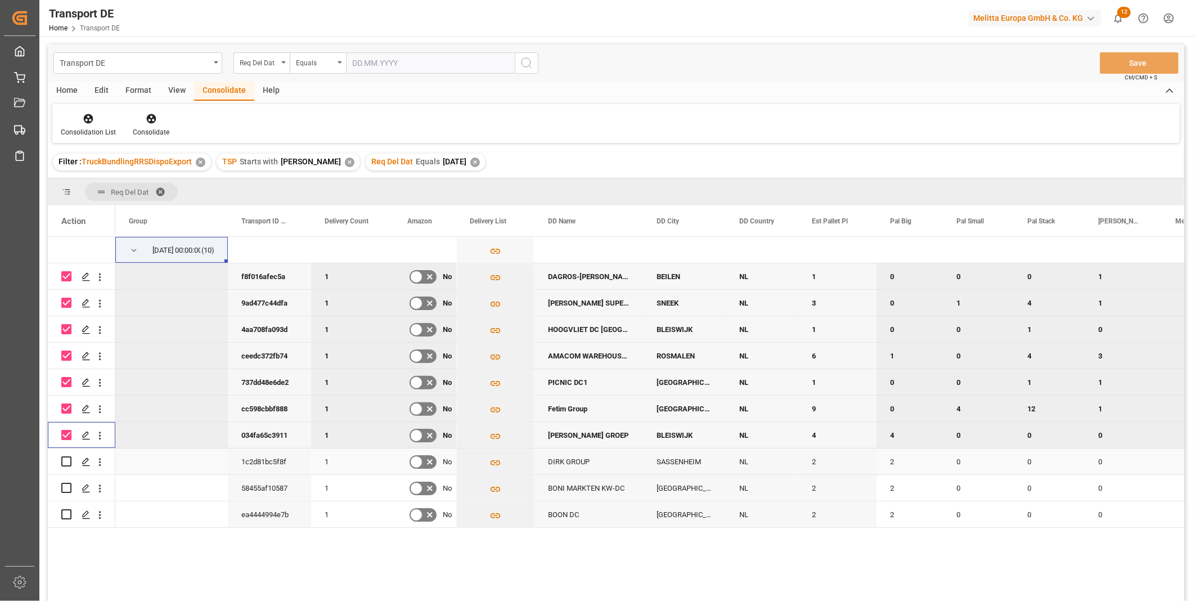
click at [66, 460] on input "Press Space to toggle row selection (unchecked)" at bounding box center [66, 461] width 10 height 10
checkbox input "true"
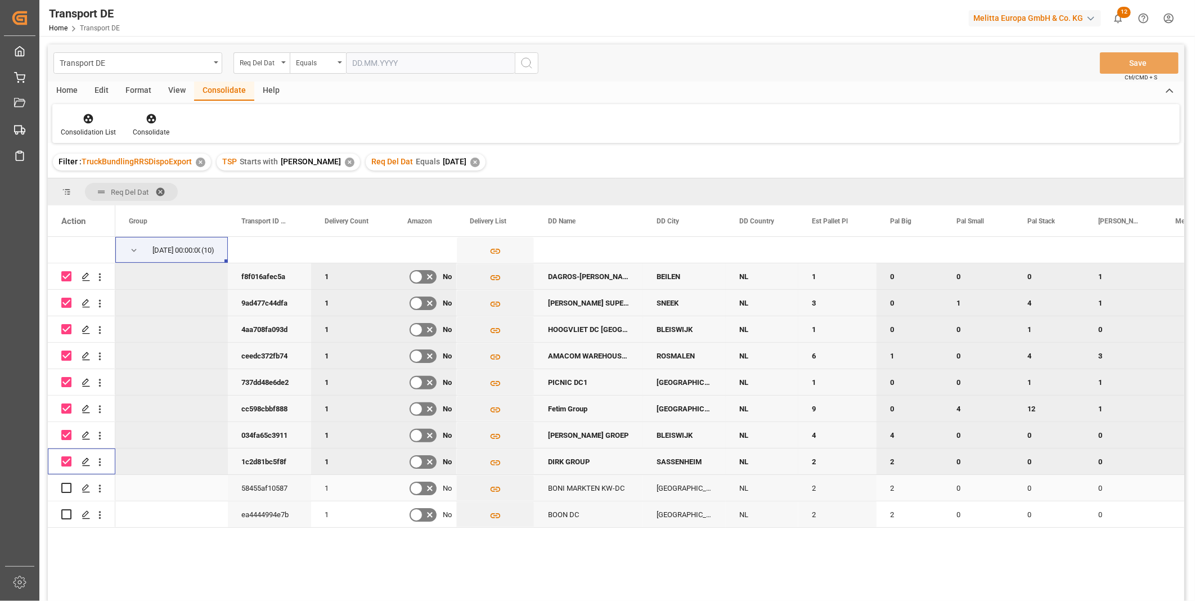
click at [66, 485] on input "Press Space to toggle row selection (unchecked)" at bounding box center [66, 488] width 10 height 10
checkbox input "true"
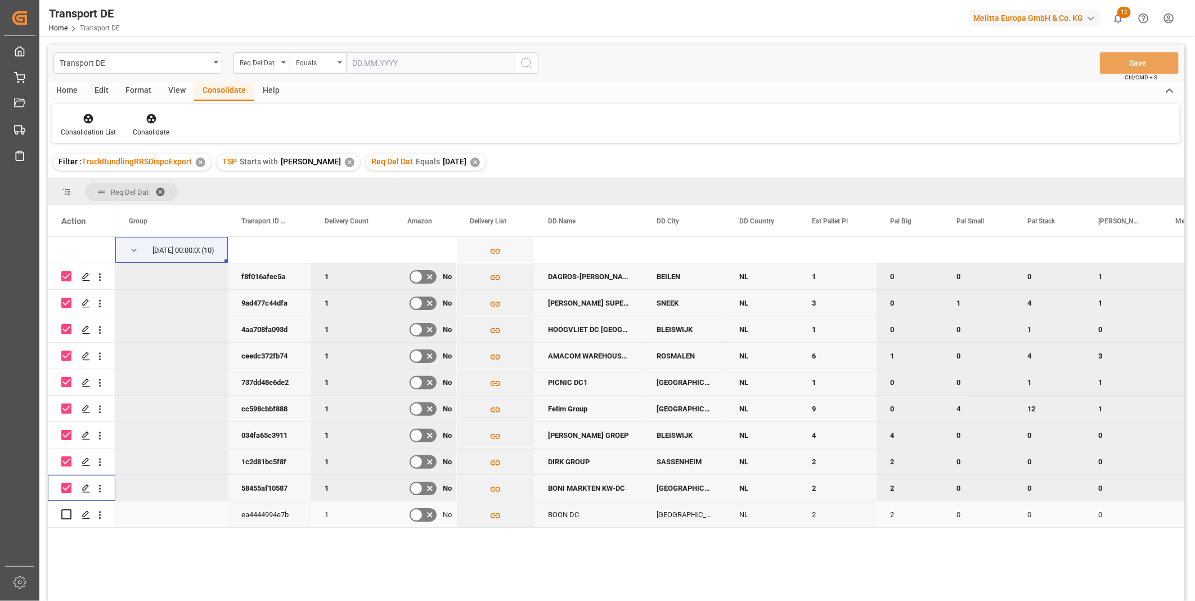
click at [65, 516] on input "Press Space to toggle row selection (unchecked)" at bounding box center [66, 514] width 10 height 10
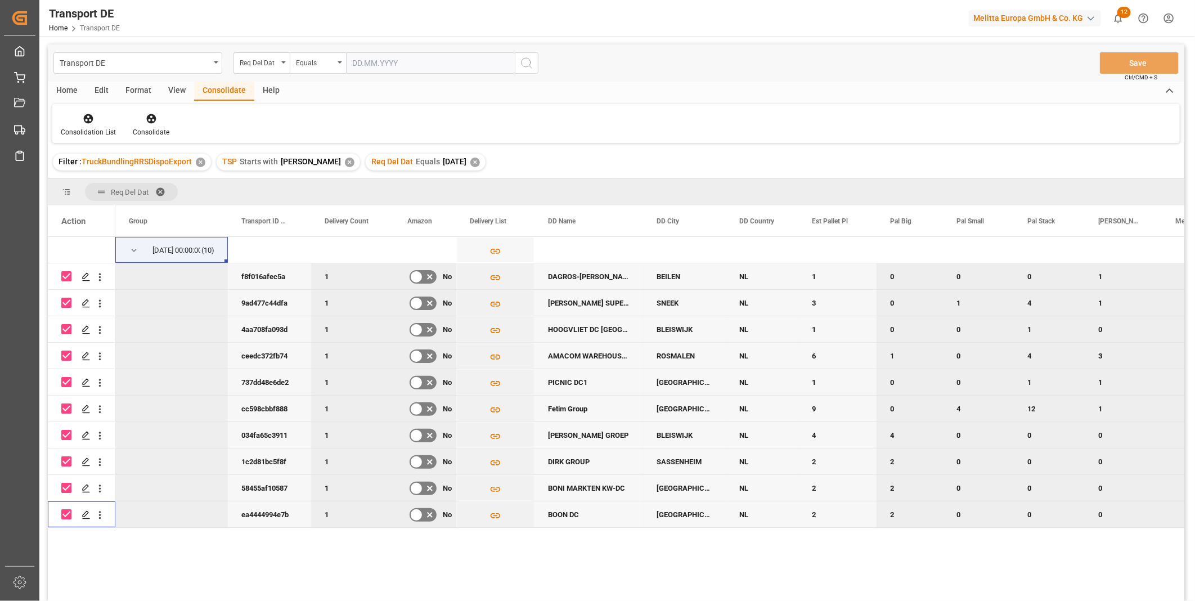
click at [65, 514] on input "Press Space to toggle row selection (checked)" at bounding box center [66, 514] width 10 height 10
checkbox input "false"
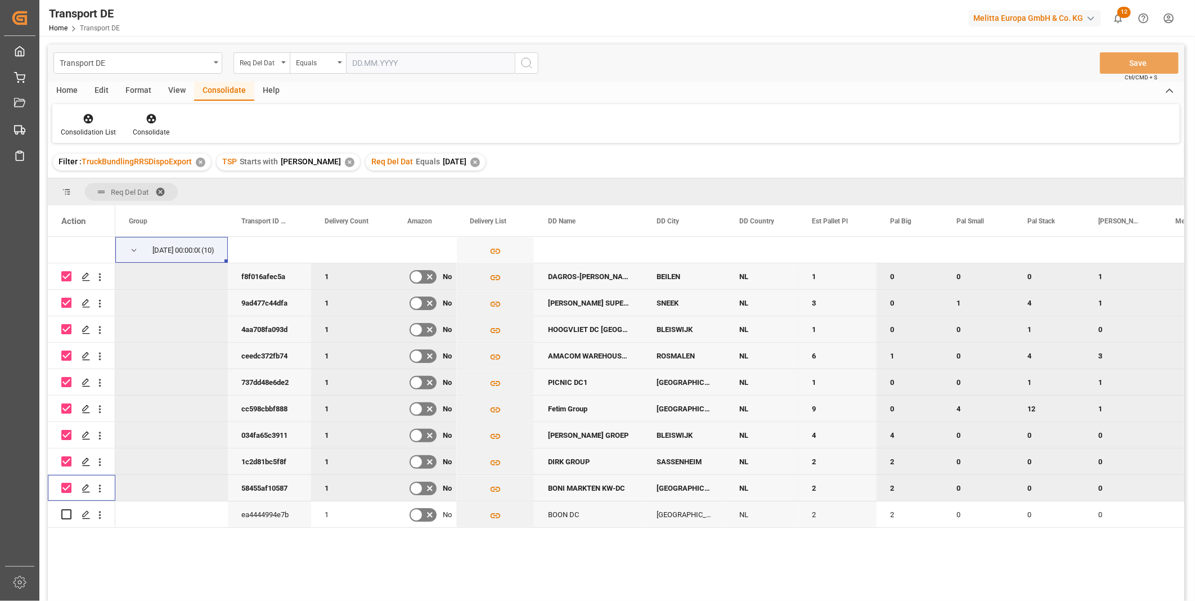
click at [66, 490] on input "Press Space to toggle row selection (checked)" at bounding box center [66, 488] width 10 height 10
checkbox input "false"
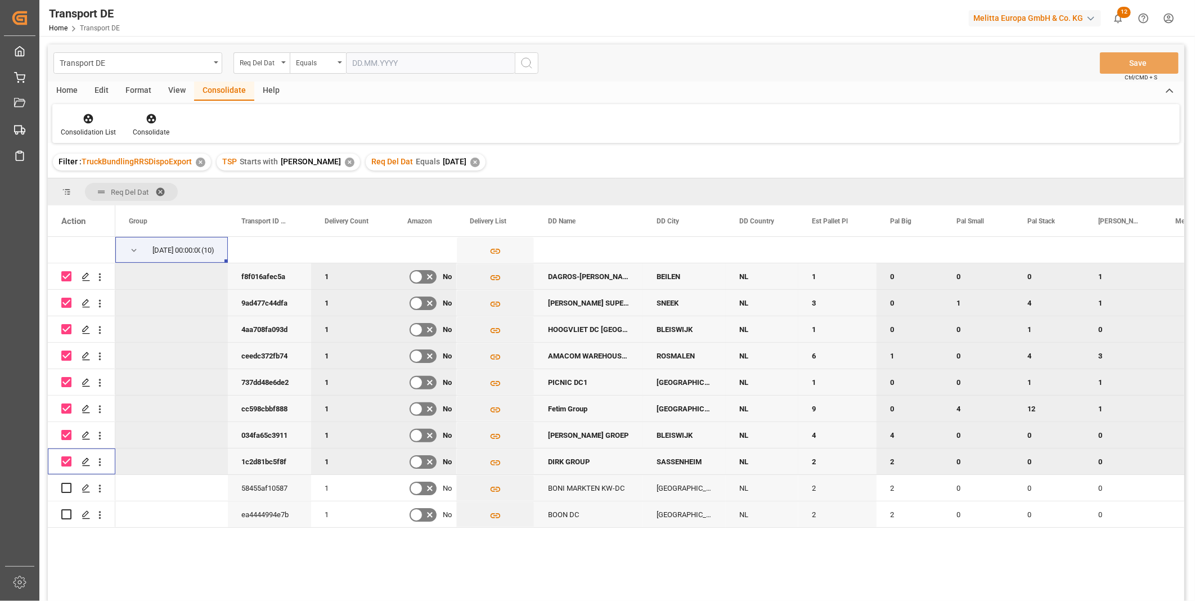
click at [68, 458] on input "Press Space to toggle row selection (checked)" at bounding box center [66, 461] width 10 height 10
checkbox input "false"
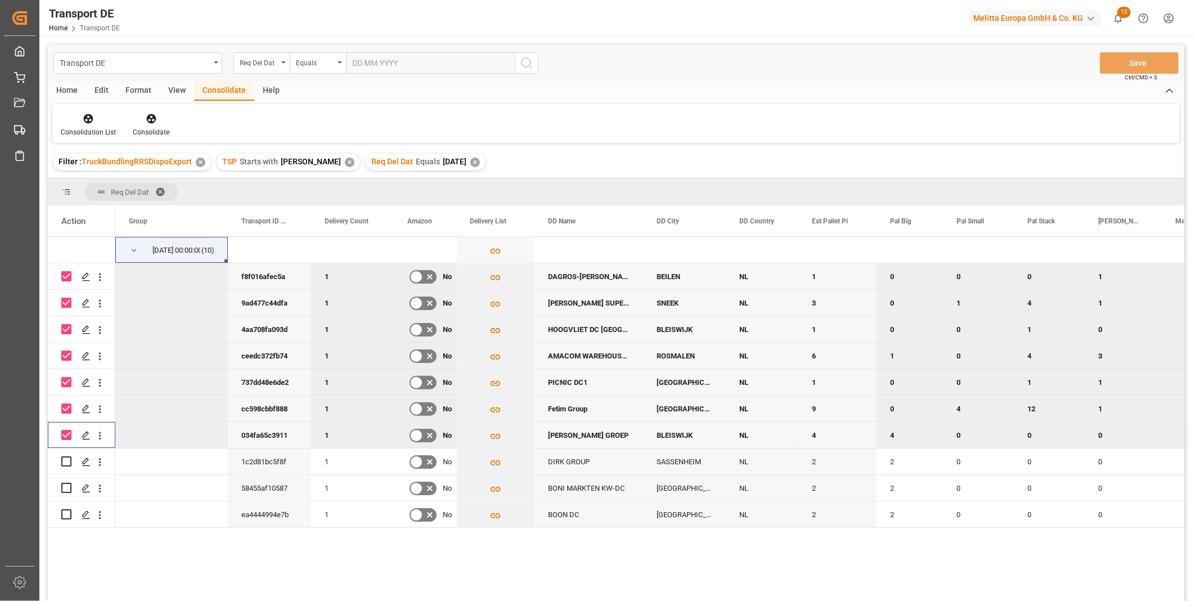
click at [65, 435] on input "Press Space to toggle row selection (checked)" at bounding box center [66, 435] width 10 height 10
checkbox input "false"
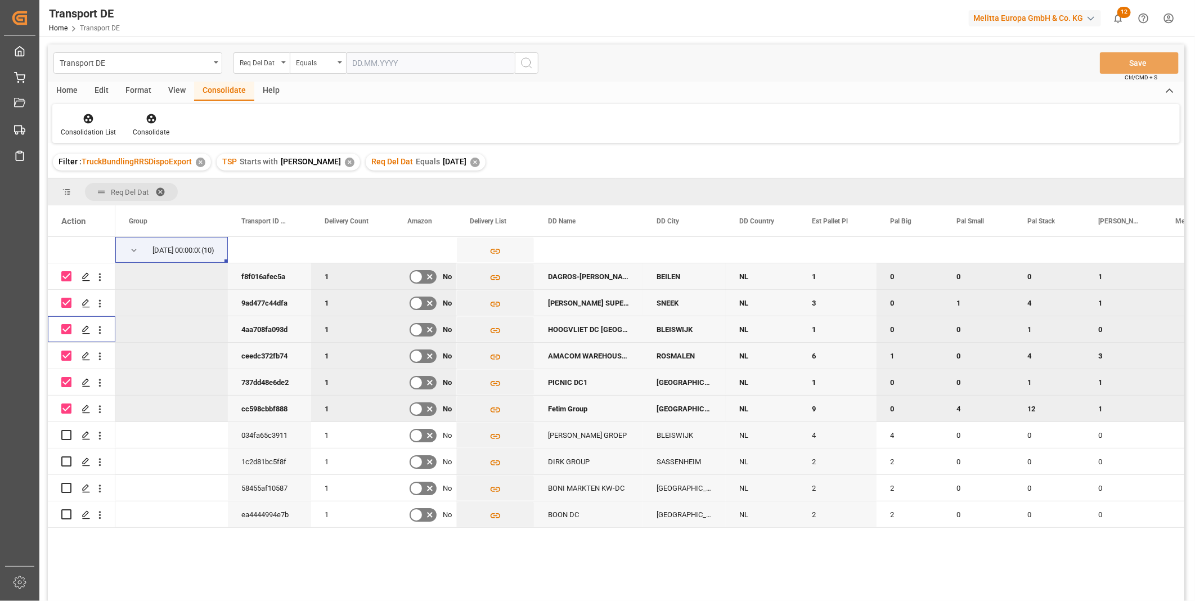
click at [65, 325] on input "Press Space to toggle row selection (checked)" at bounding box center [66, 329] width 10 height 10
checkbox input "false"
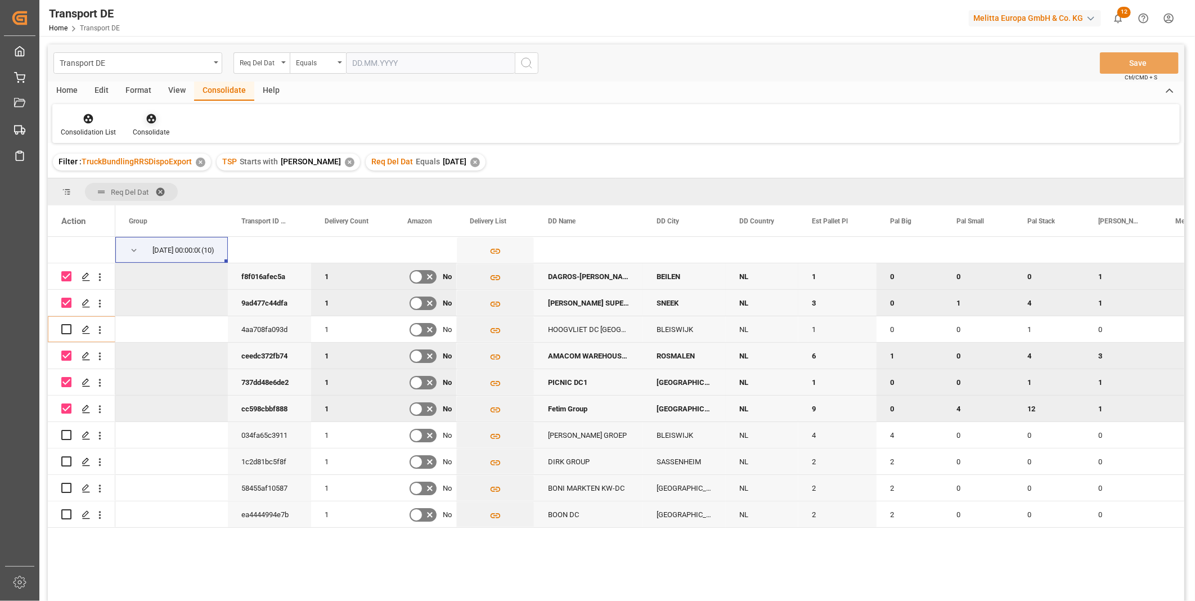
click at [153, 117] on icon at bounding box center [151, 119] width 10 height 10
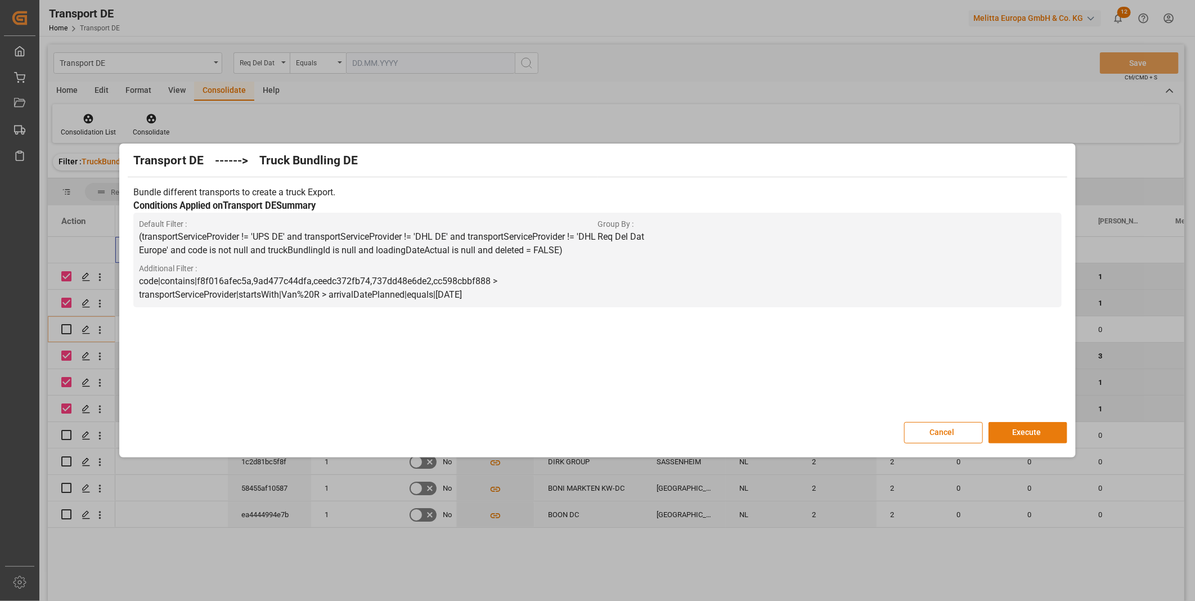
click at [1037, 436] on button "Execute" at bounding box center [1027, 432] width 79 height 21
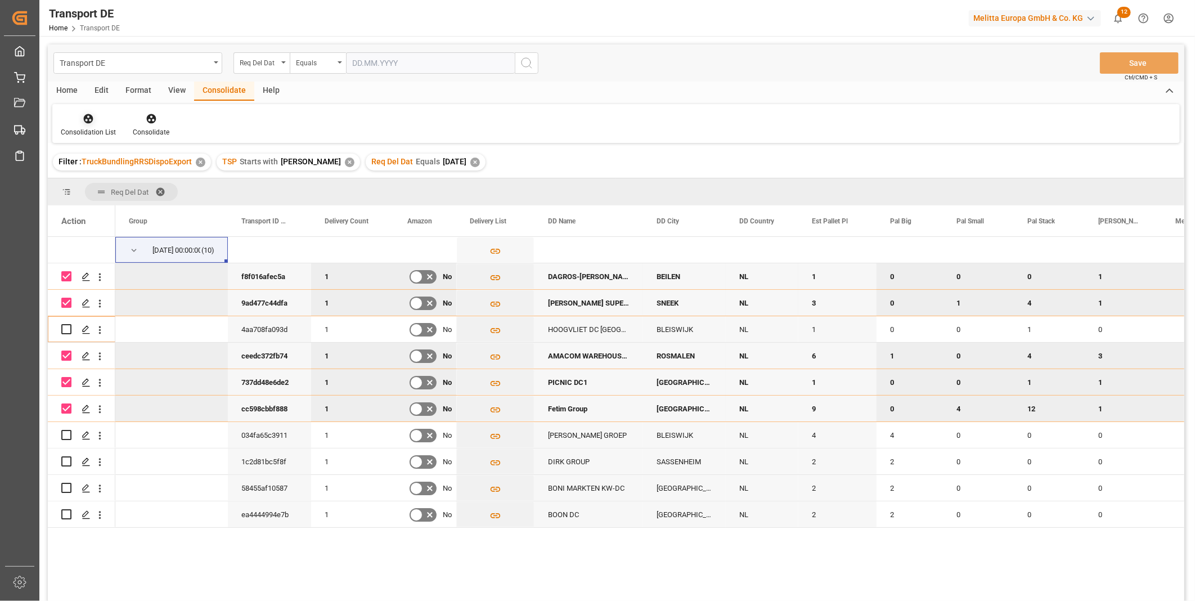
click at [88, 113] on icon at bounding box center [88, 118] width 11 height 11
click at [130, 208] on div "Transport DE Req Del Dat Equals Save Ctrl/CMD + S Home Edit Format View Consoli…" at bounding box center [616, 337] width 1136 height 586
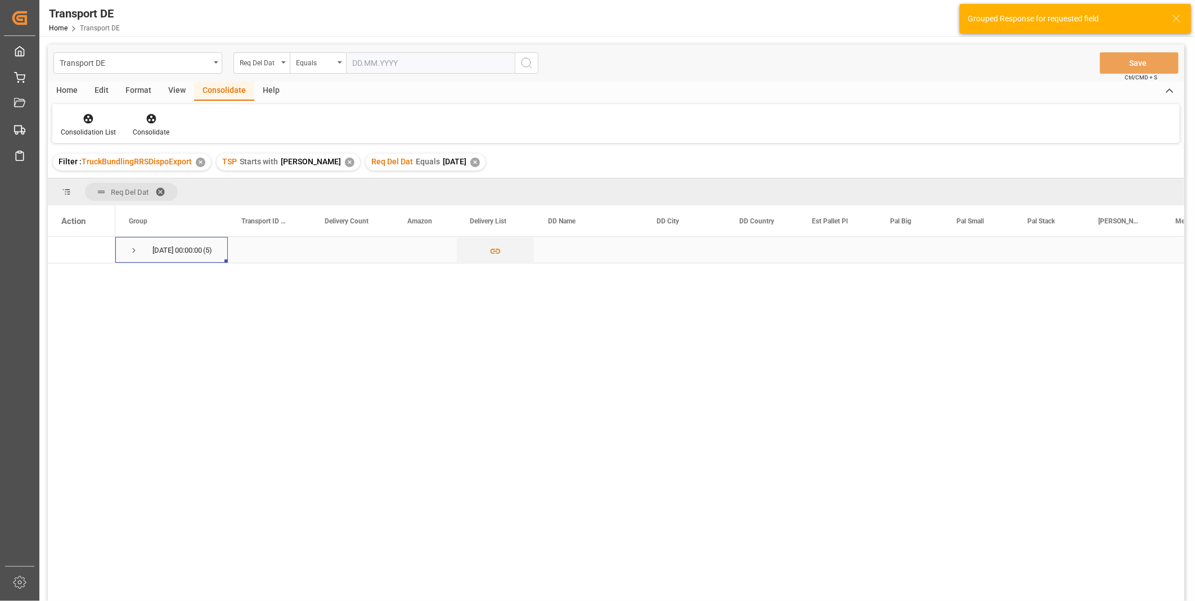
click at [138, 255] on span "Press SPACE to select this row." at bounding box center [134, 250] width 10 height 26
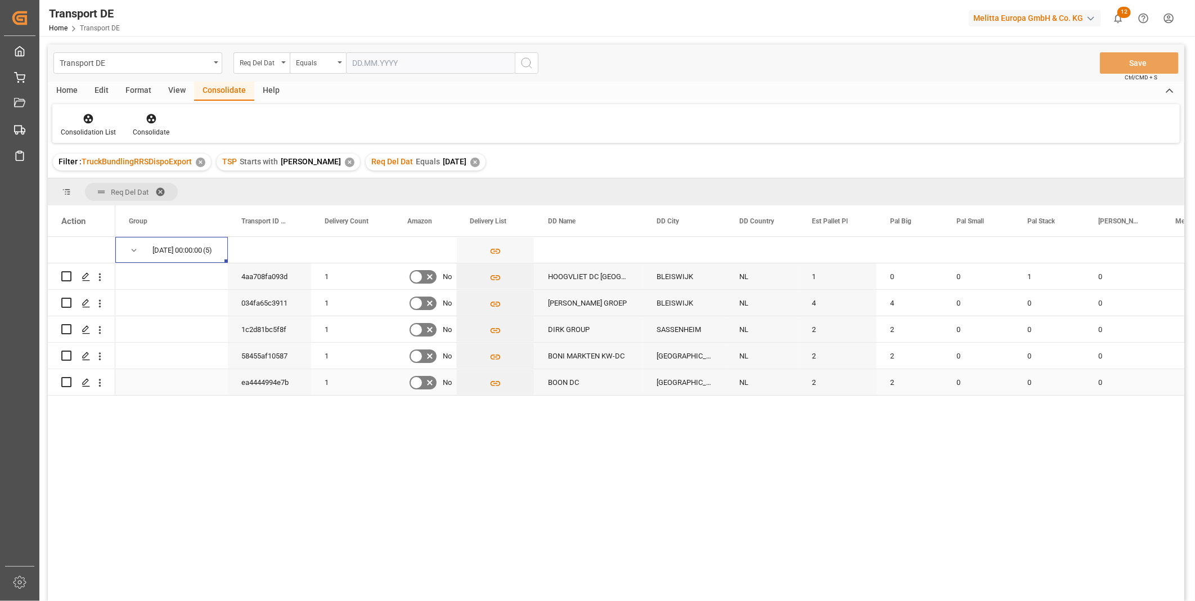
click at [68, 382] on input "Press Space to toggle row selection (unchecked)" at bounding box center [66, 382] width 10 height 10
checkbox input "true"
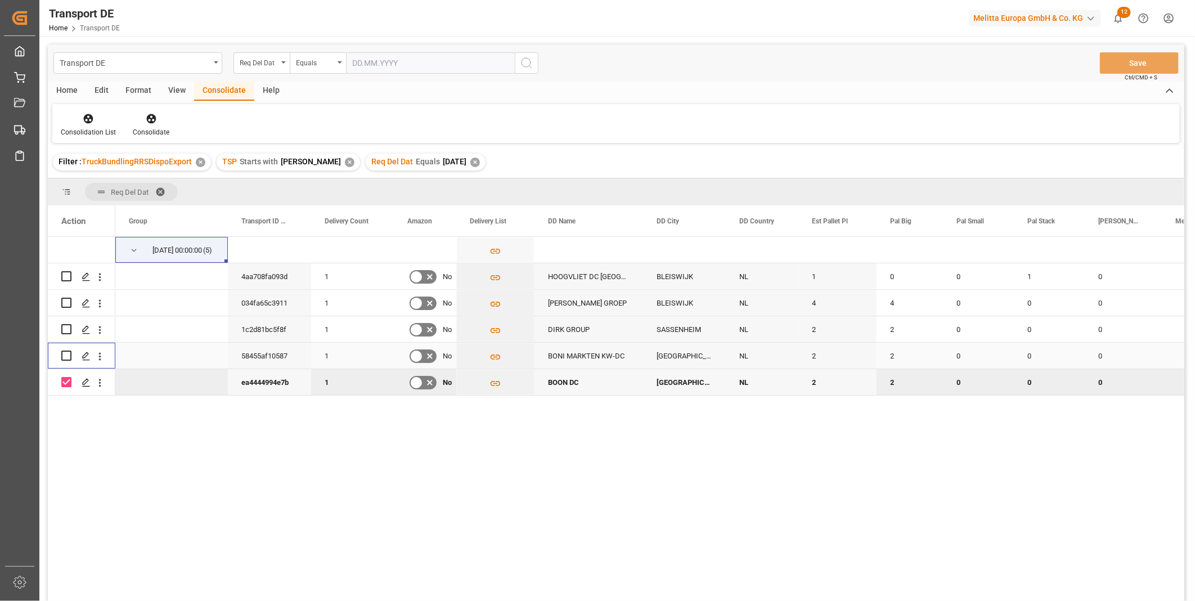
click at [65, 356] on input "Press Space to toggle row selection (unchecked)" at bounding box center [66, 355] width 10 height 10
checkbox input "true"
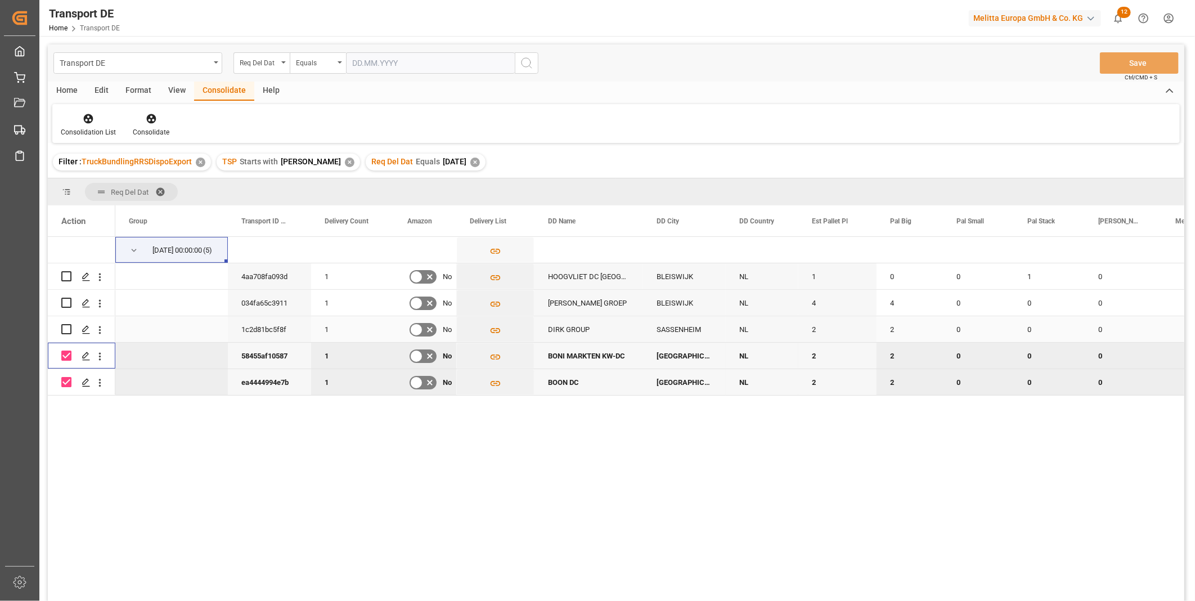
click at [67, 313] on div "Press SPACE to select this row." at bounding box center [66, 303] width 10 height 26
click at [65, 328] on input "Press Space to toggle row selection (unchecked)" at bounding box center [66, 329] width 10 height 10
checkbox input "true"
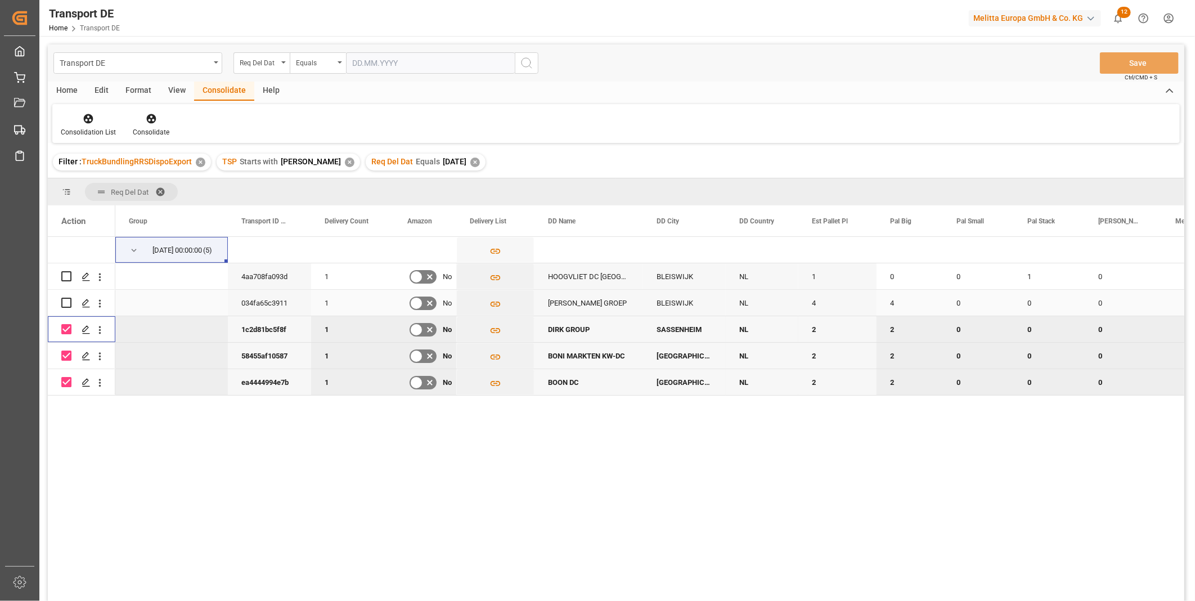
click at [70, 305] on input "Press Space to toggle row selection (unchecked)" at bounding box center [66, 303] width 10 height 10
checkbox input "true"
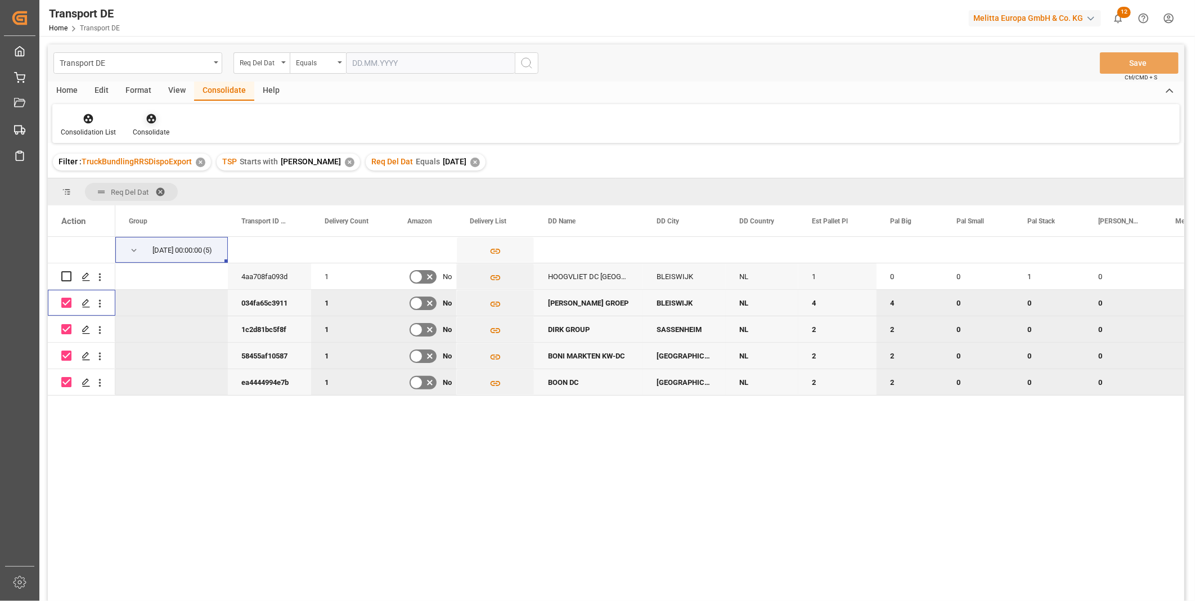
click at [158, 120] on div at bounding box center [151, 118] width 37 height 12
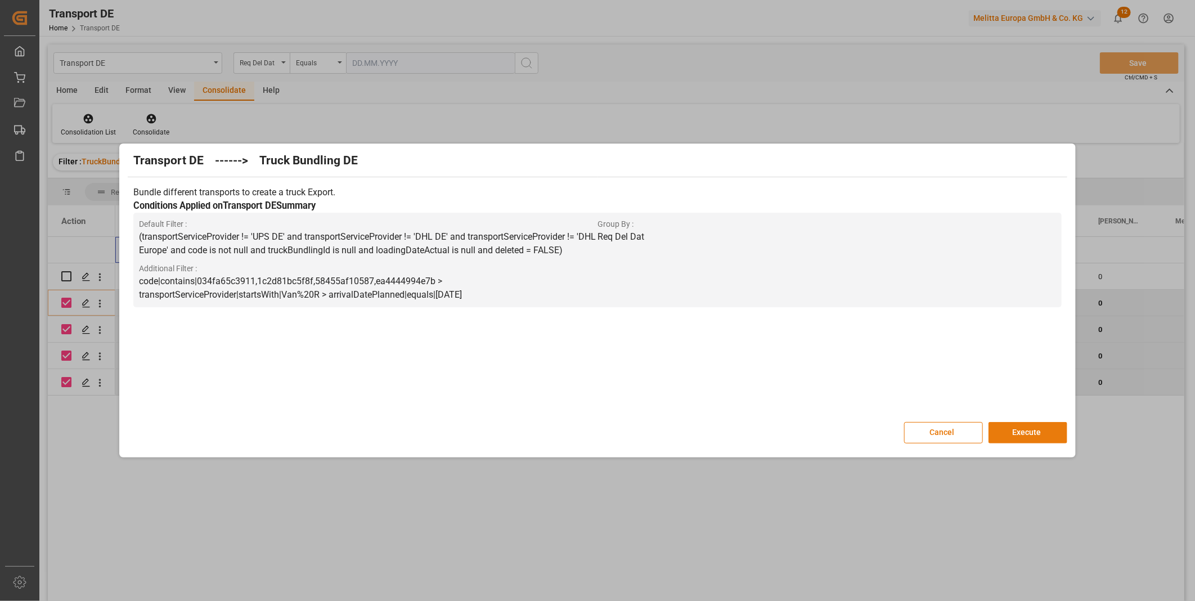
click at [1030, 441] on button "Execute" at bounding box center [1027, 432] width 79 height 21
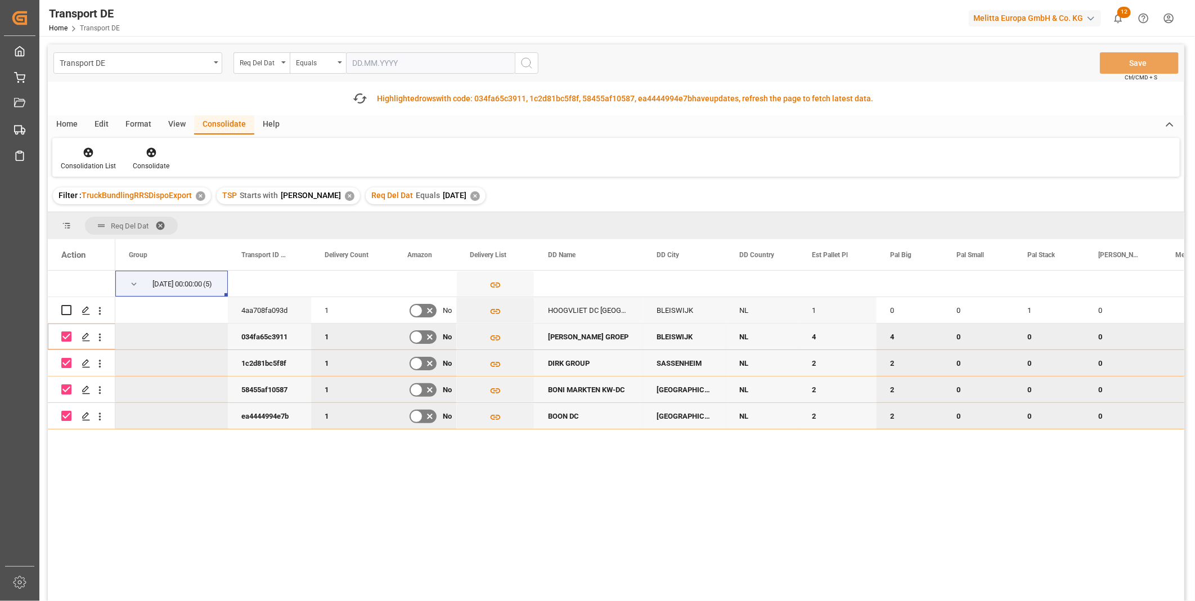
click at [96, 136] on div "Home Edit Format View Consolidate Help Consolidation List Consolidate" at bounding box center [616, 145] width 1136 height 61
click at [94, 148] on div at bounding box center [88, 152] width 55 height 12
click at [121, 237] on div "Transport DE Req Del Dat Equals Save Ctrl/CMD + S Fetch latest updates Highligh…" at bounding box center [616, 354] width 1136 height 620
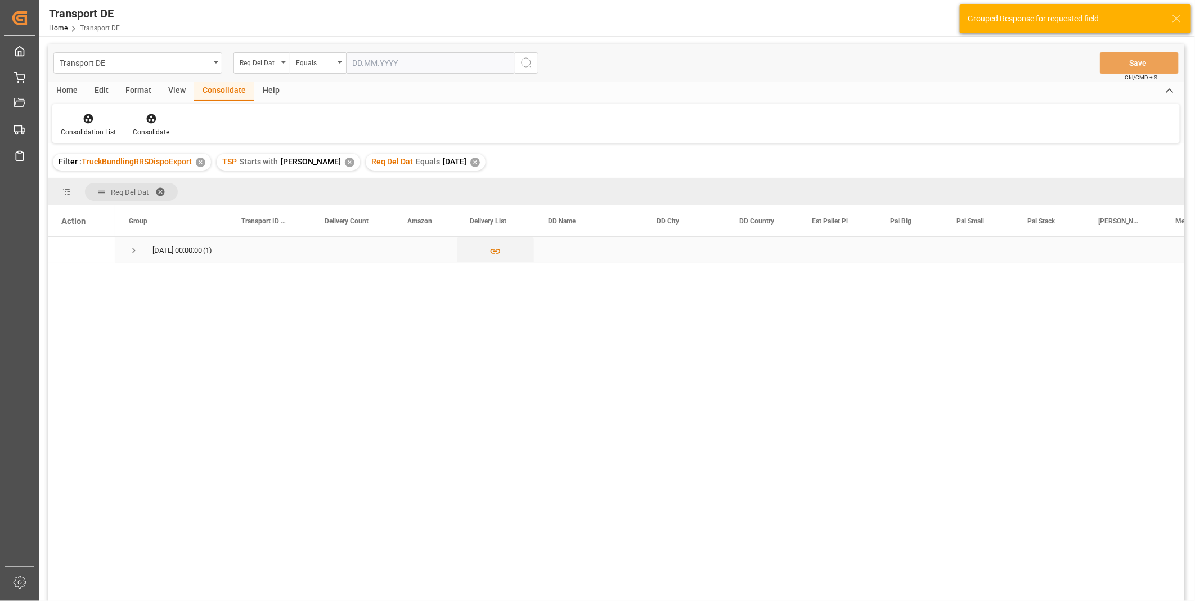
click at [130, 252] on span "Press SPACE to select this row." at bounding box center [134, 250] width 10 height 10
click at [70, 273] on input "Press Space to toggle row selection (unchecked)" at bounding box center [66, 276] width 10 height 10
checkbox input "true"
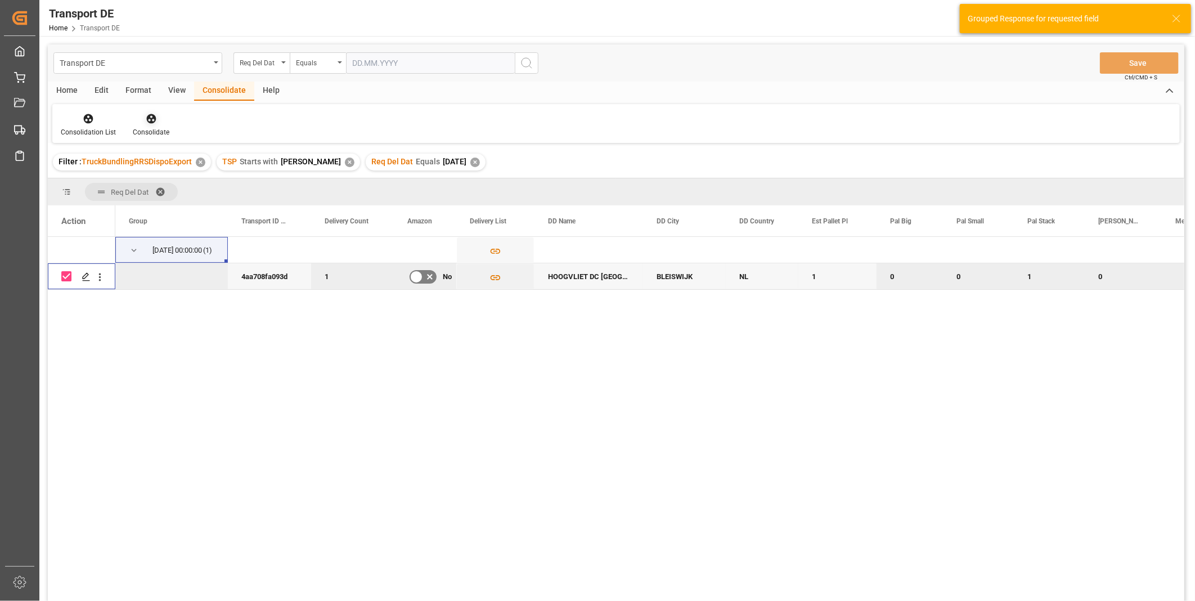
click at [145, 127] on div "Consolidate" at bounding box center [151, 132] width 37 height 10
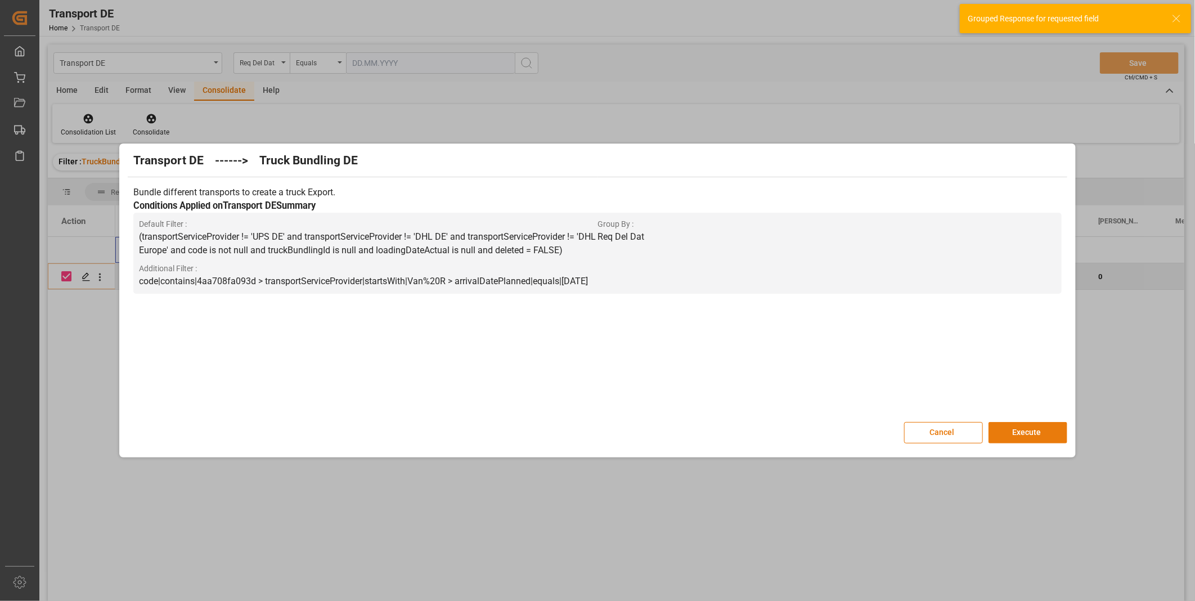
click at [1023, 433] on button "Execute" at bounding box center [1027, 432] width 79 height 21
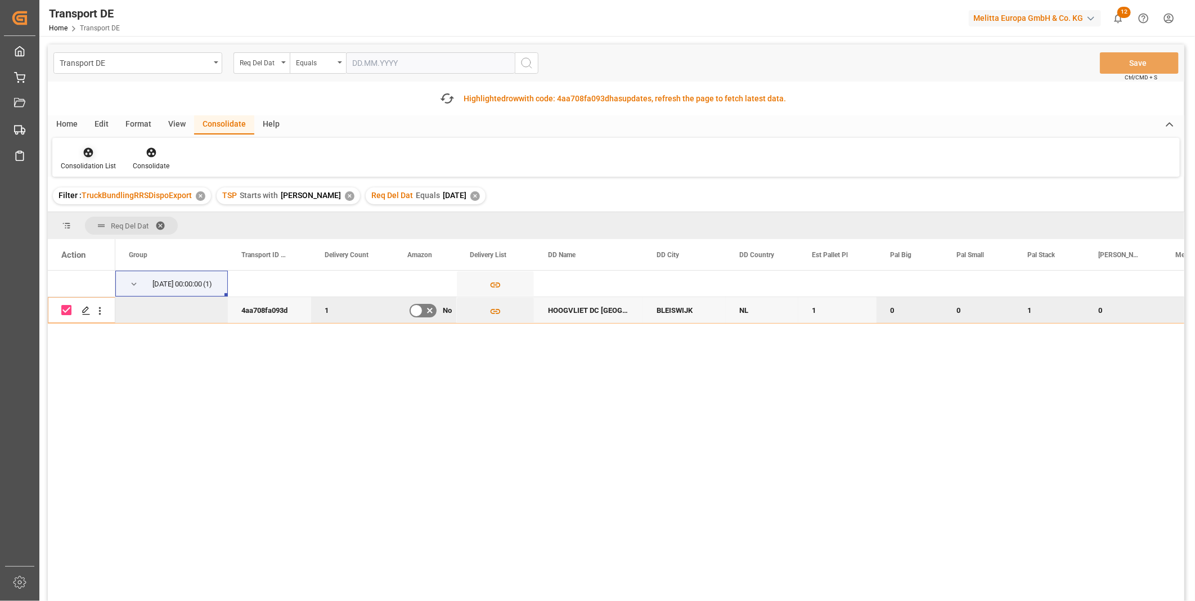
click at [99, 159] on div "Consolidation List" at bounding box center [88, 158] width 72 height 25
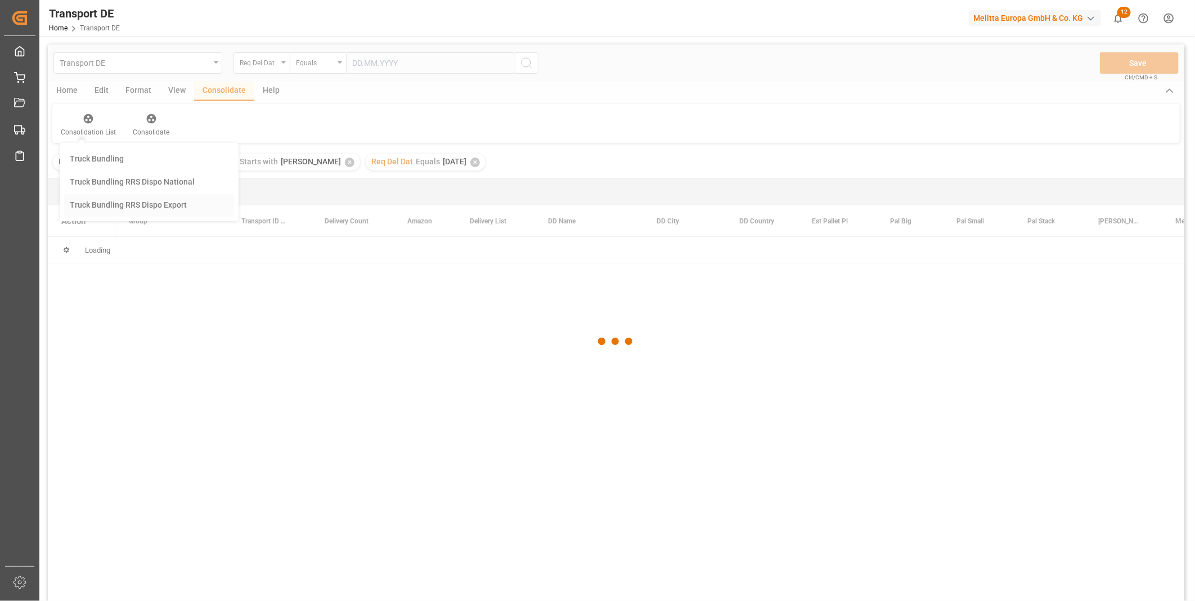
click at [127, 240] on div "Transport DE Req Del Dat Equals Save Ctrl/CMD + S Home Edit Format View Consoli…" at bounding box center [616, 337] width 1136 height 586
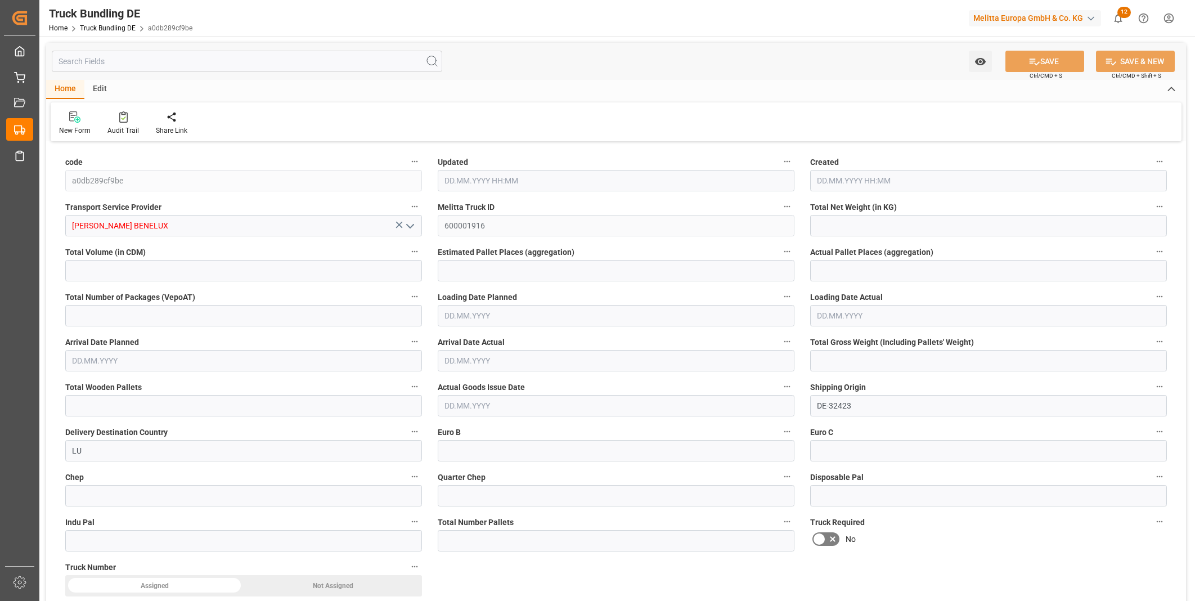
type input "267.437"
type input "910.494"
type input "1"
type input "0"
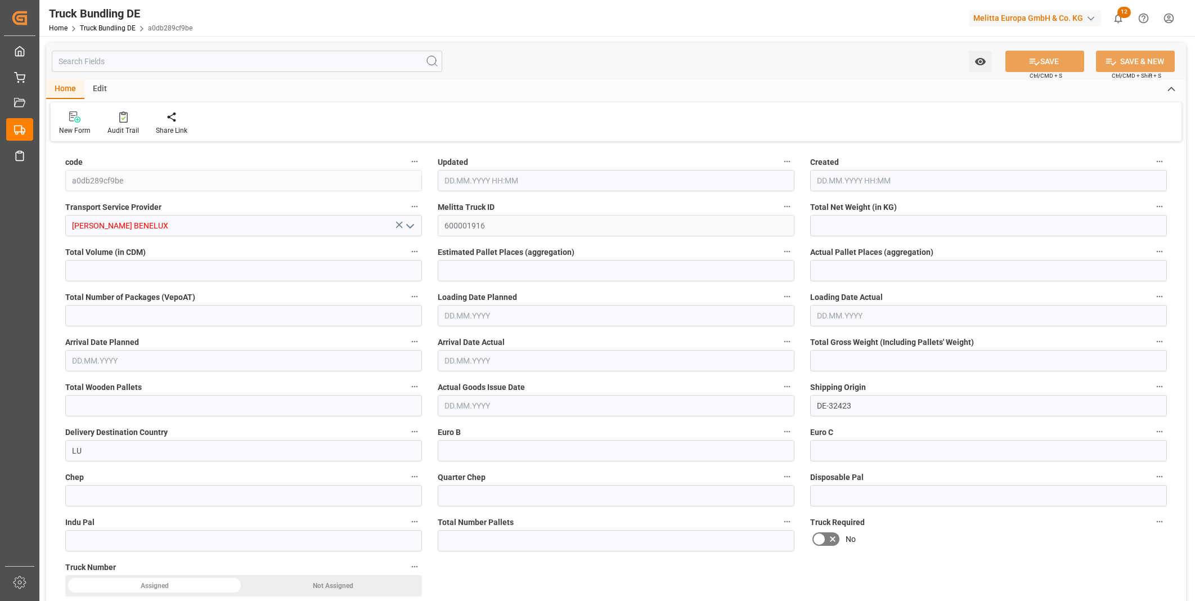
type input "317"
type input "1"
type input "0"
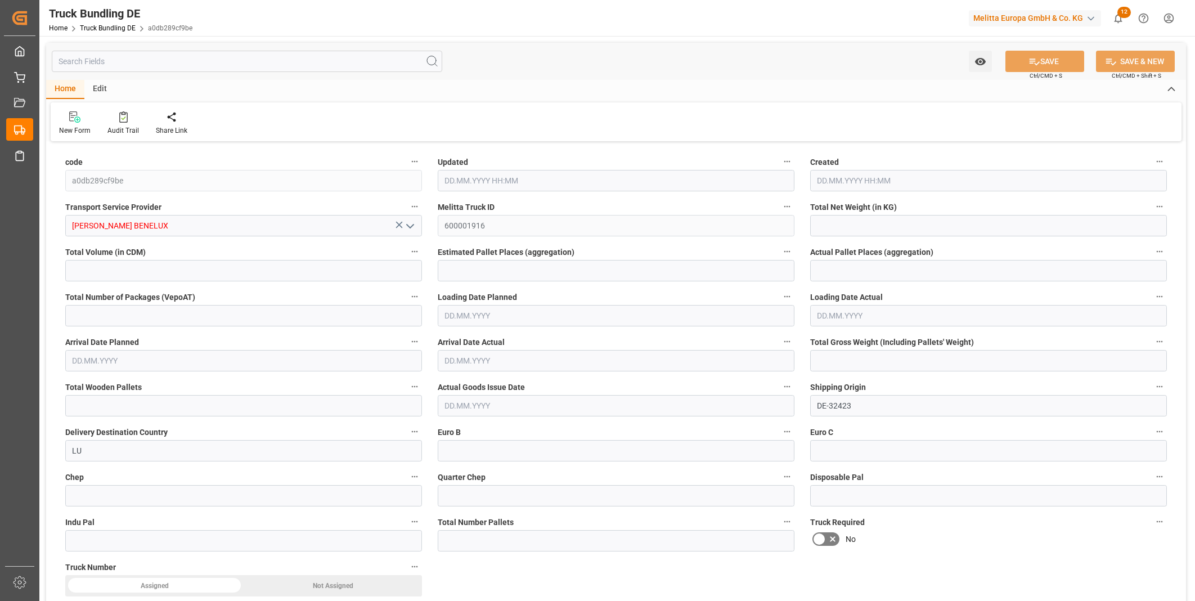
type input "0"
type input "22.08.2025 13:02"
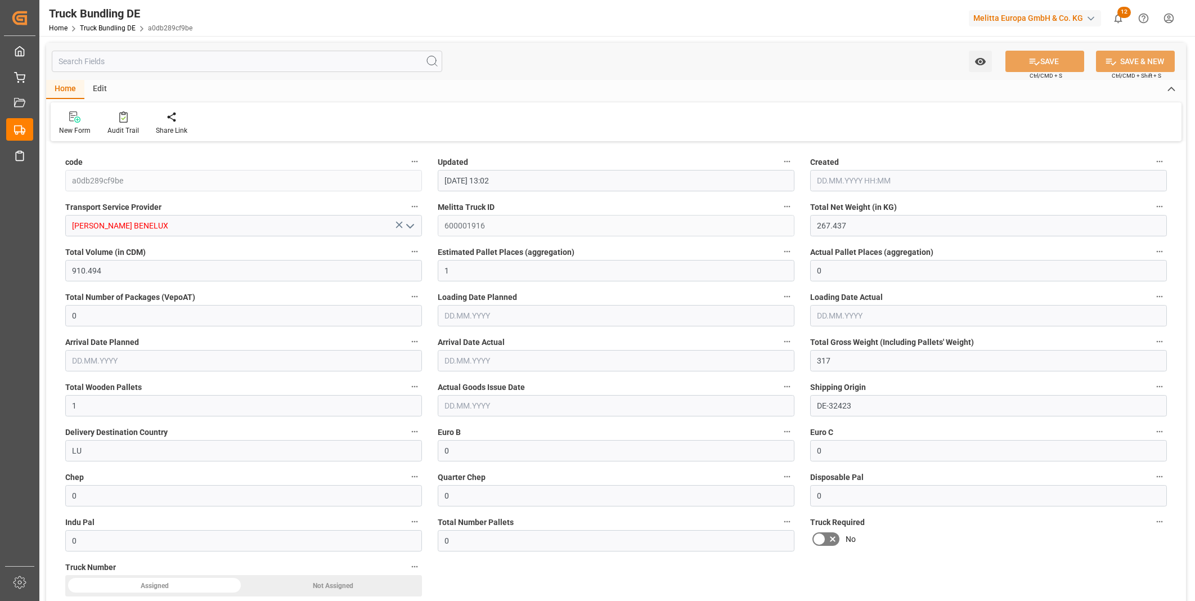
type input "22.08.2025 13:02"
type input "25.08.2025"
type input "26.08.2025"
type input "22.08.2025"
type input "3323.514"
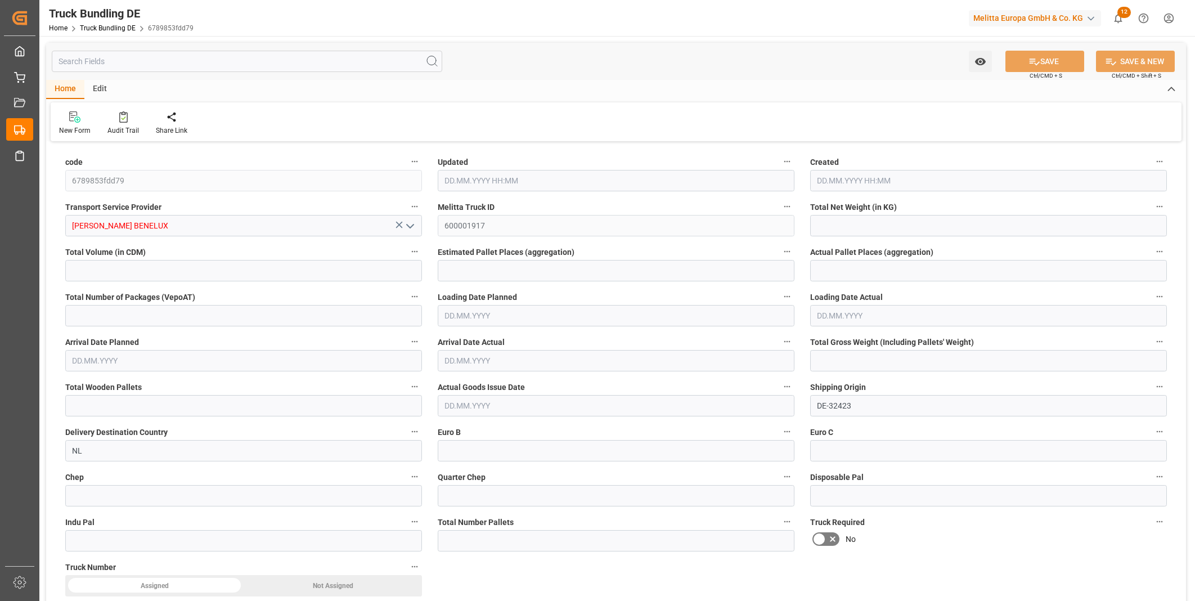
type input "30757.807"
type input "20"
type input "0"
type input "5228.872"
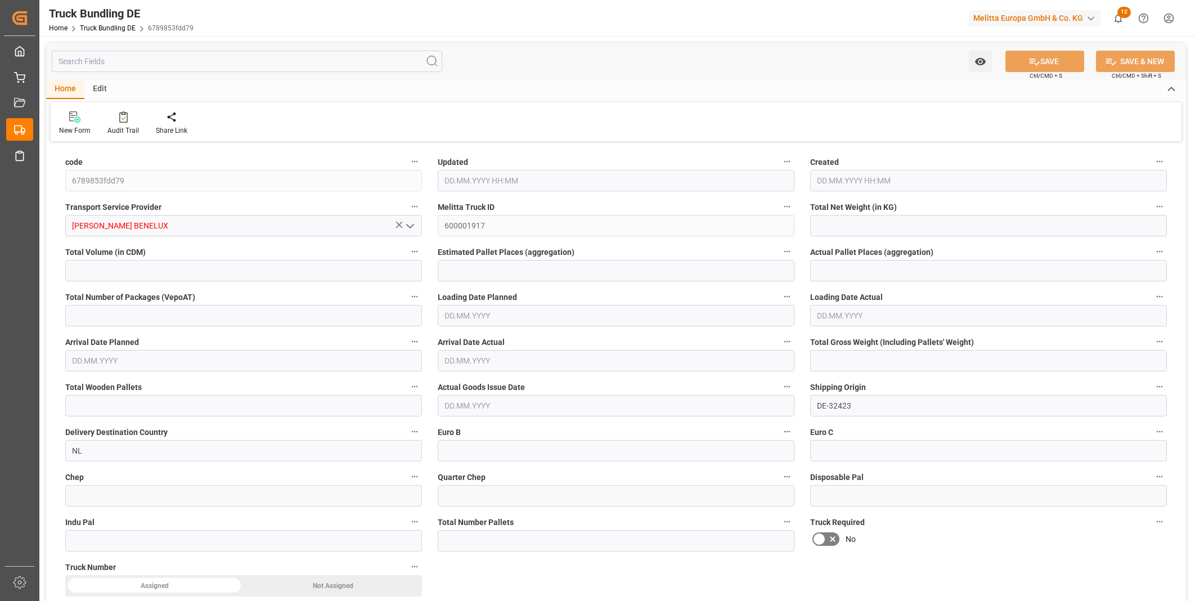
type input "35"
type input "0"
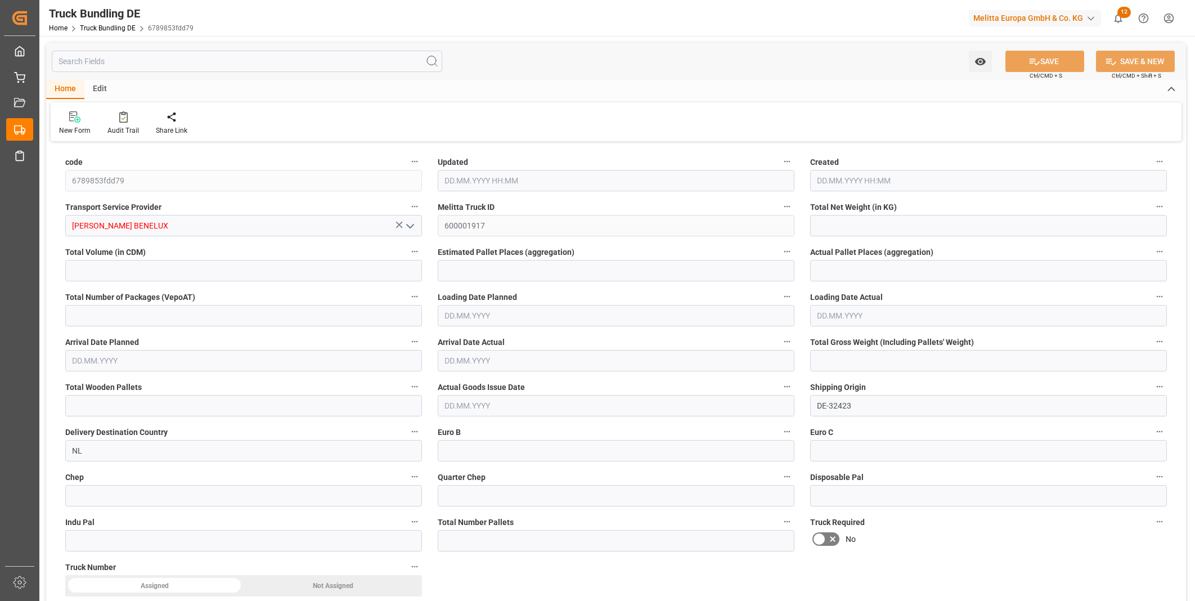
type input "0"
type input "22.08.2025 13:03"
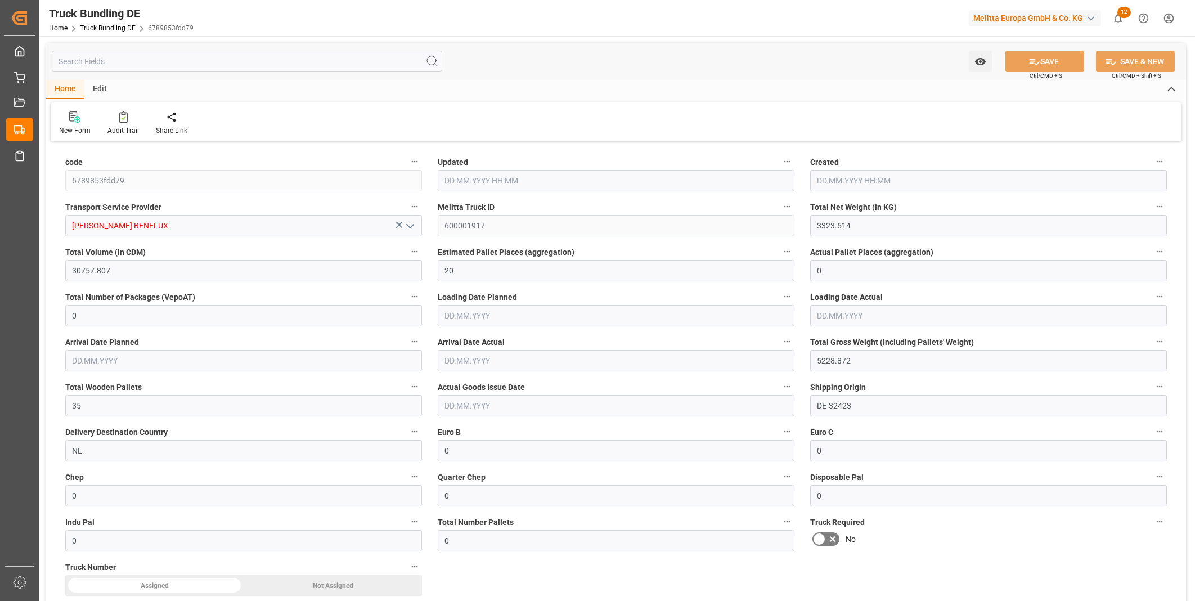
type input "[DATE]"
